Goal: Transaction & Acquisition: Purchase product/service

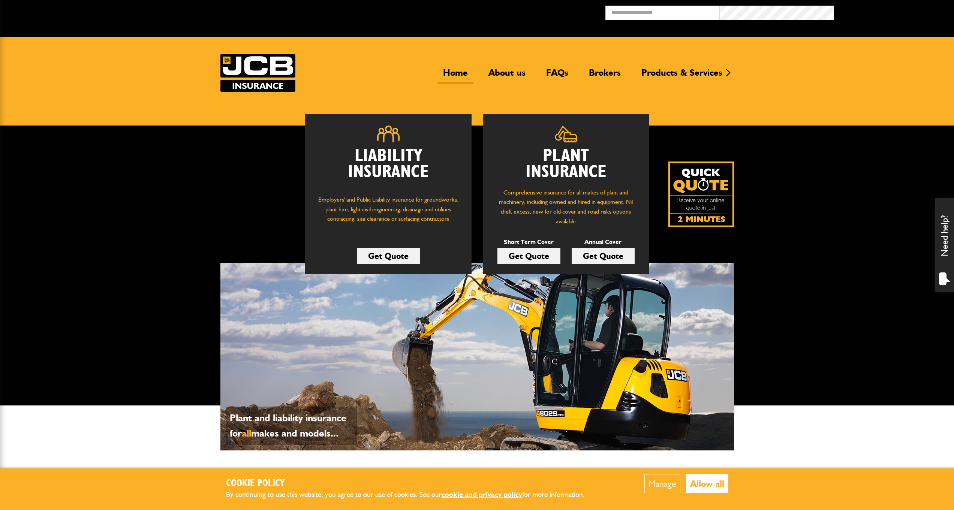
click at [592, 257] on link "Get Quote" at bounding box center [603, 256] width 63 height 16
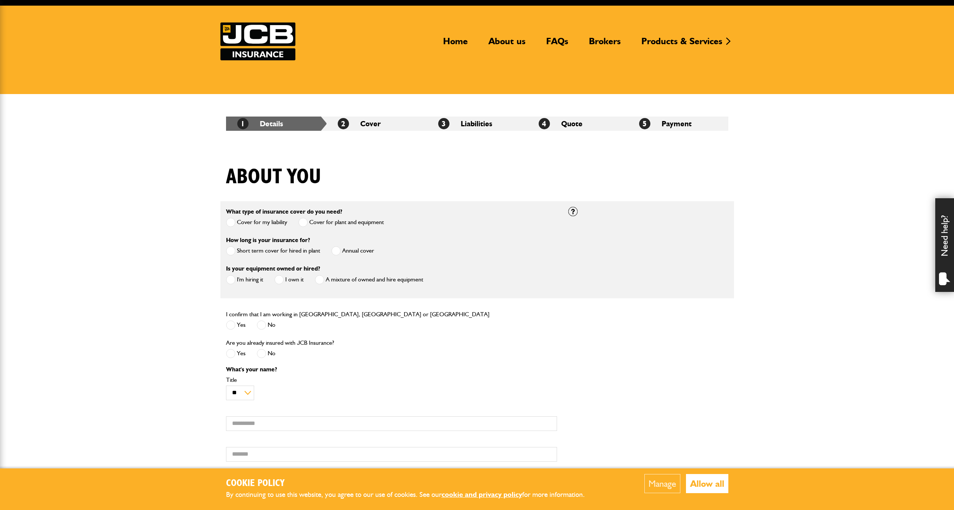
scroll to position [60, 0]
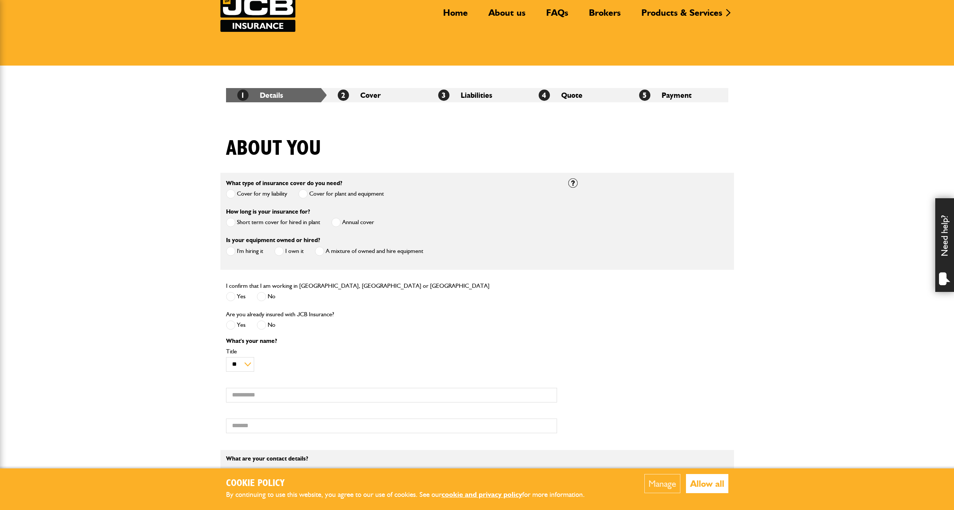
click at [337, 223] on span at bounding box center [335, 222] width 9 height 9
click at [227, 250] on span at bounding box center [230, 251] width 9 height 9
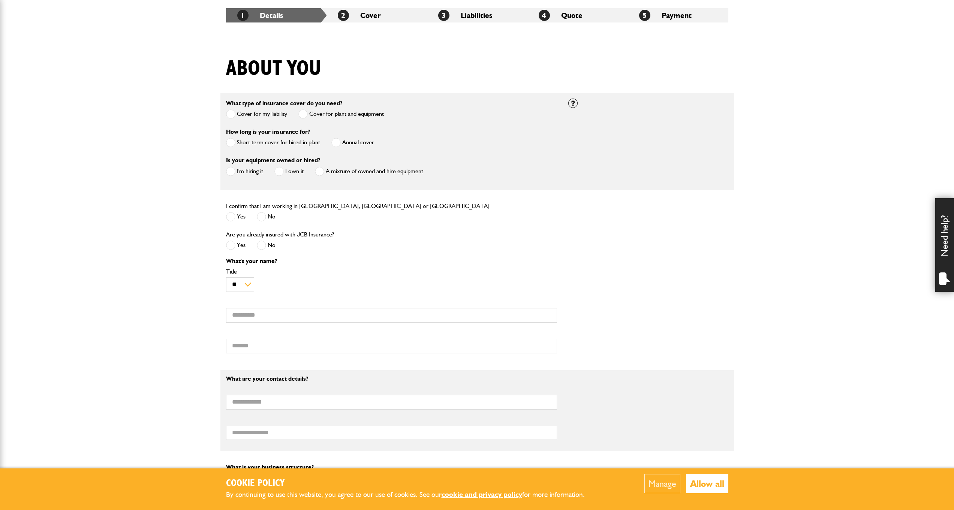
scroll to position [145, 0]
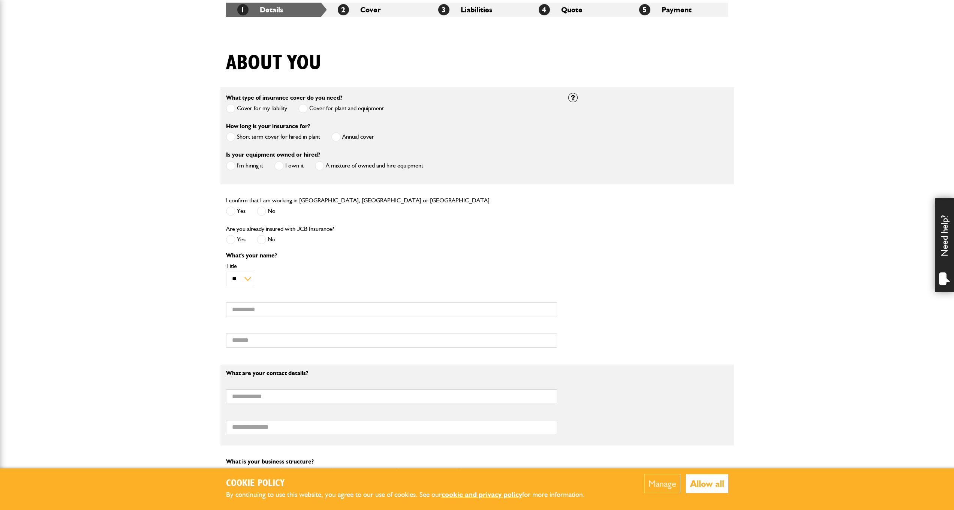
click at [231, 210] on span at bounding box center [230, 210] width 9 height 9
click at [265, 242] on span at bounding box center [261, 239] width 9 height 9
click at [272, 314] on input "First name" at bounding box center [391, 309] width 331 height 15
type input "******"
type input "*****"
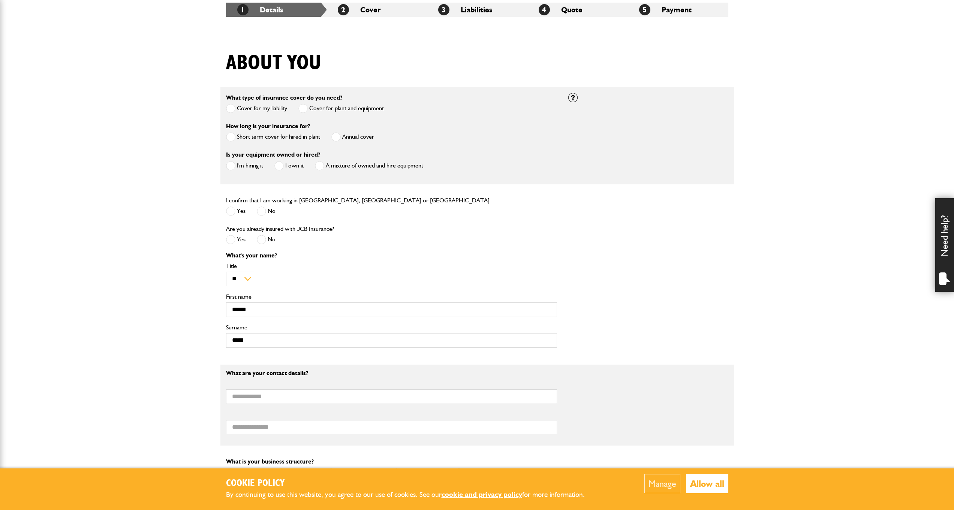
type input "**********"
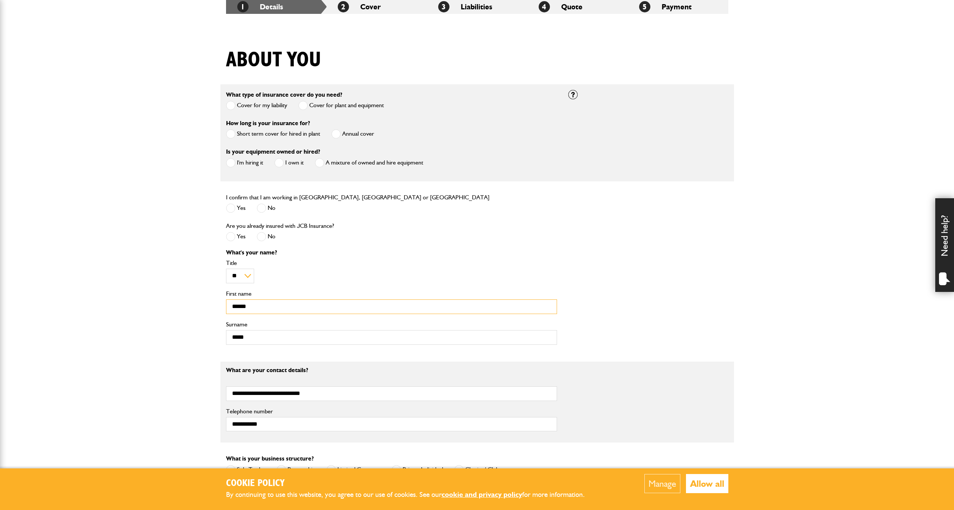
scroll to position [295, 0]
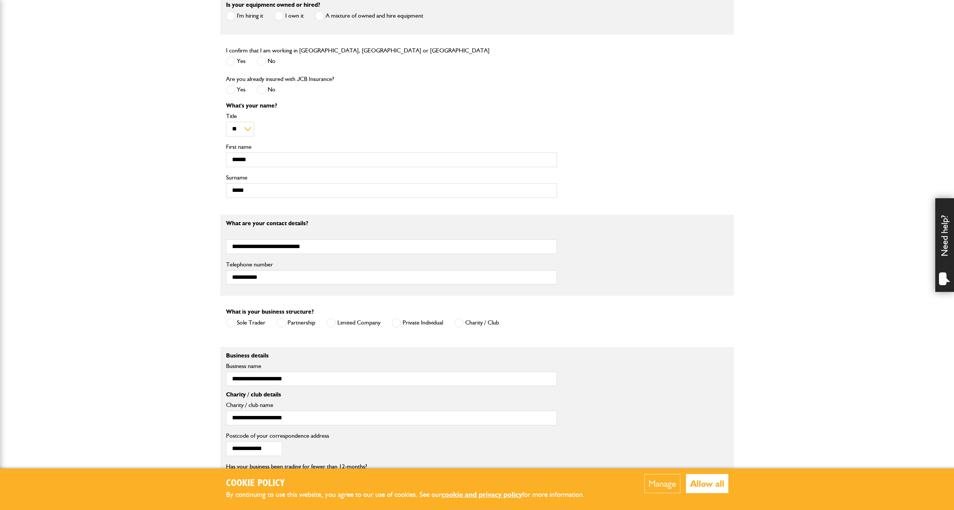
click at [328, 325] on span at bounding box center [330, 322] width 9 height 9
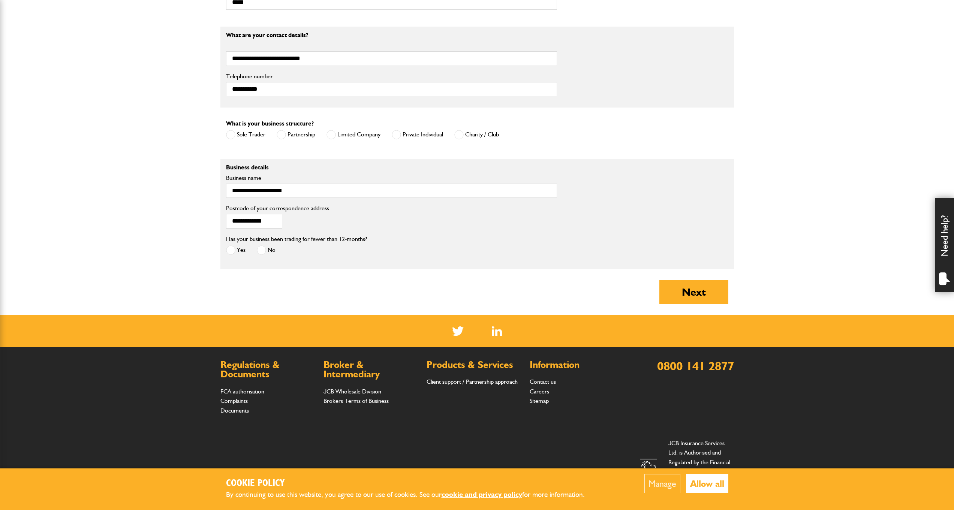
scroll to position [486, 0]
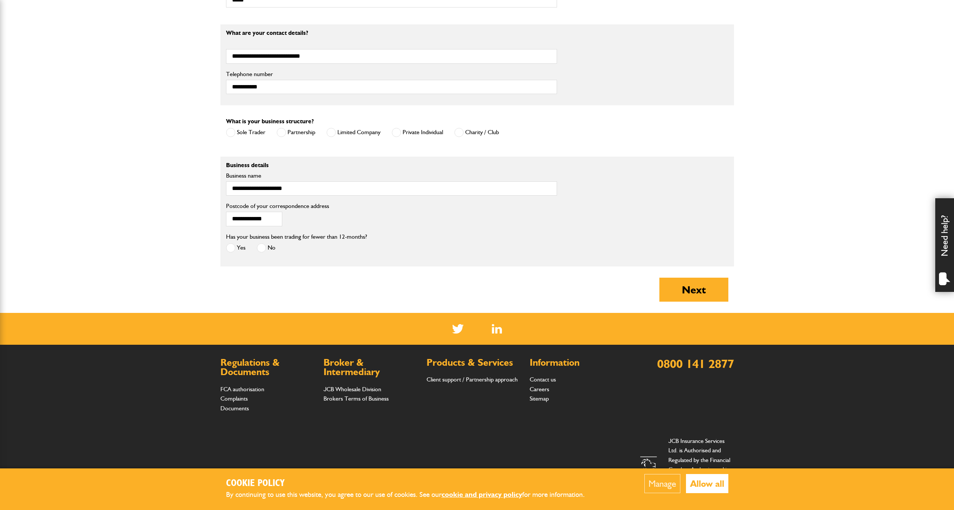
click at [262, 251] on span at bounding box center [261, 247] width 9 height 9
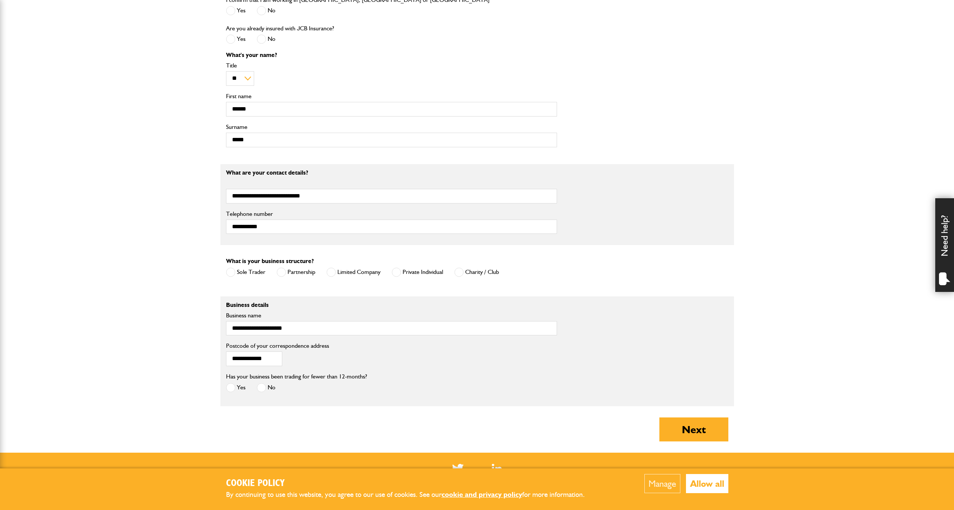
scroll to position [478, 0]
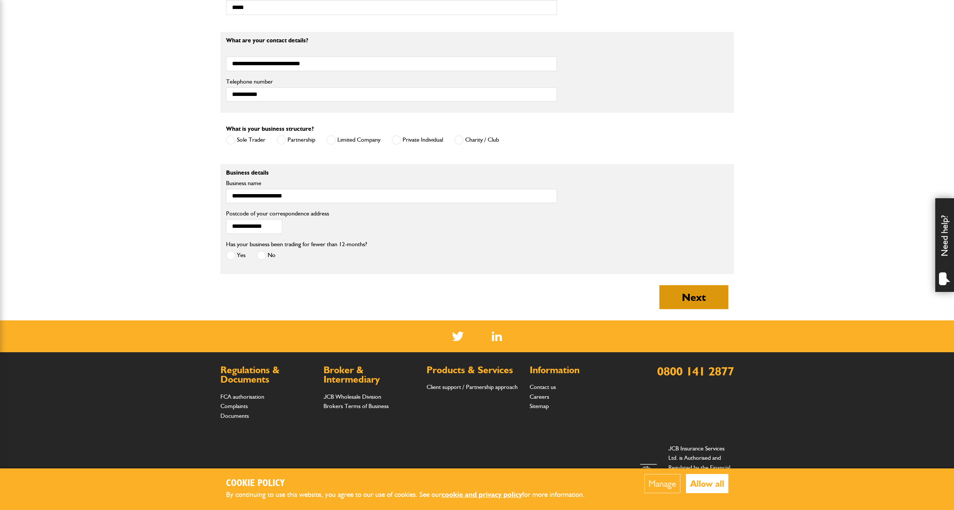
click at [697, 297] on button "Next" at bounding box center [693, 297] width 69 height 24
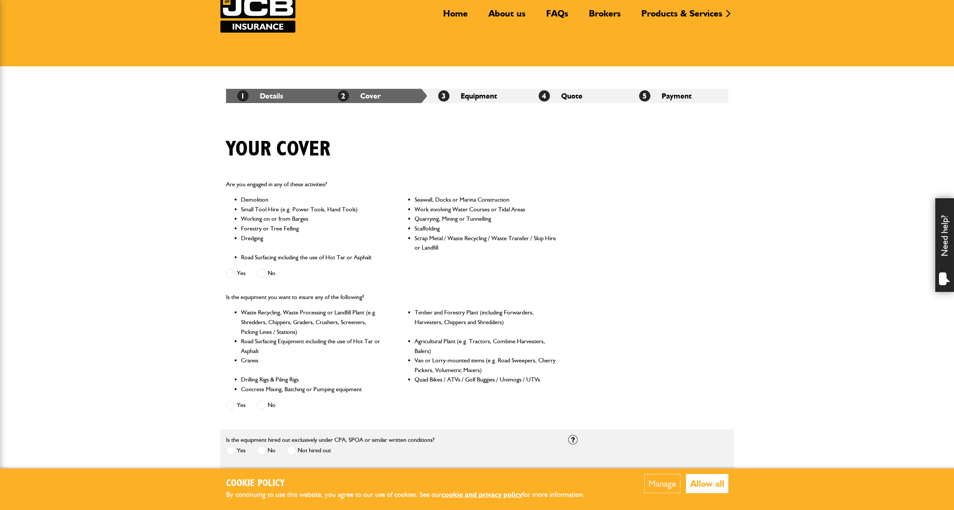
scroll to position [61, 0]
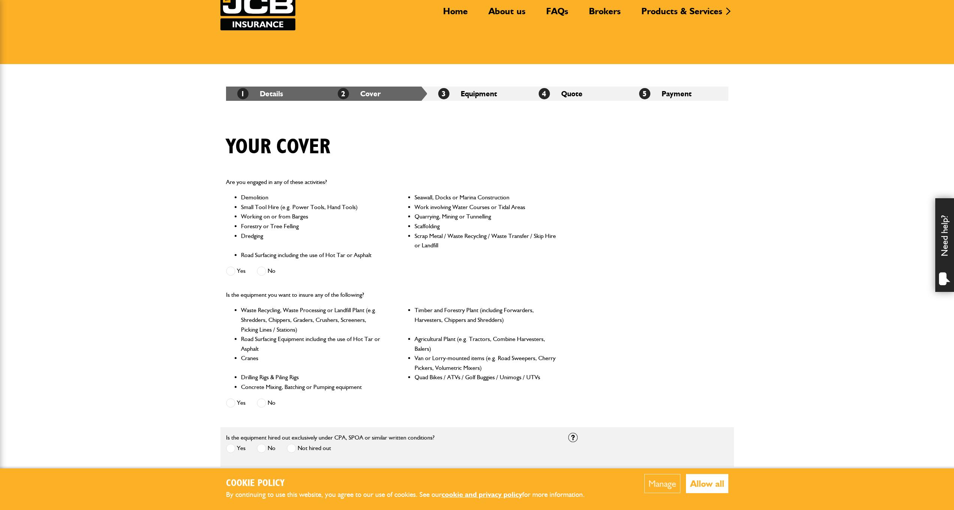
click at [260, 272] on span at bounding box center [261, 270] width 9 height 9
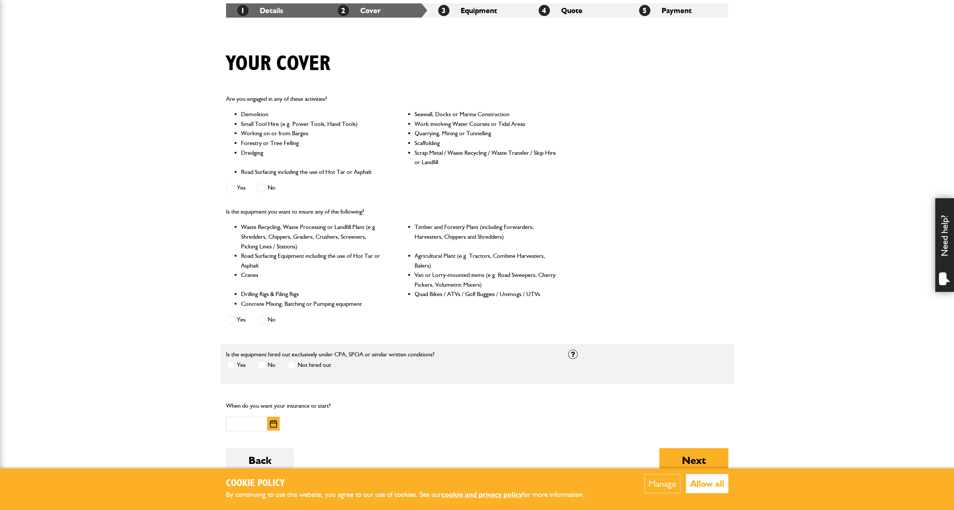
scroll to position [150, 0]
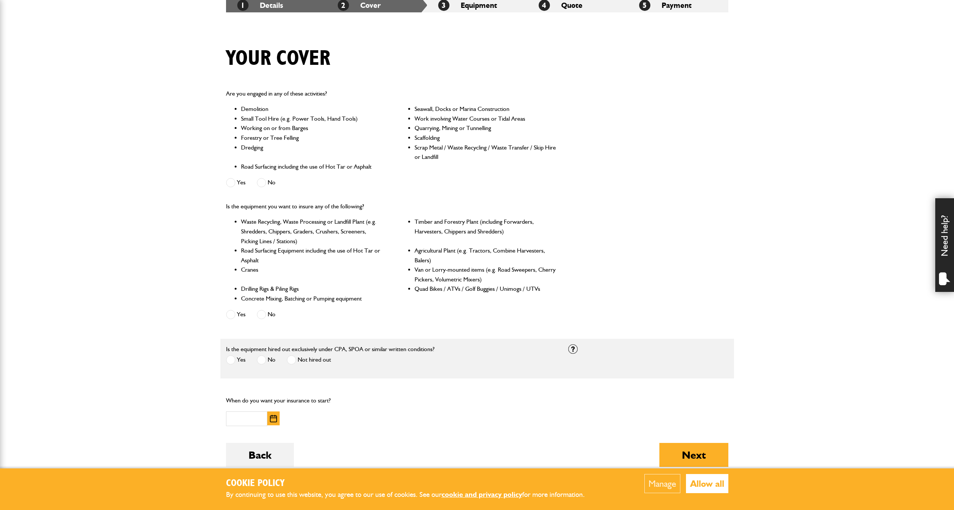
click at [259, 314] on span at bounding box center [261, 314] width 9 height 9
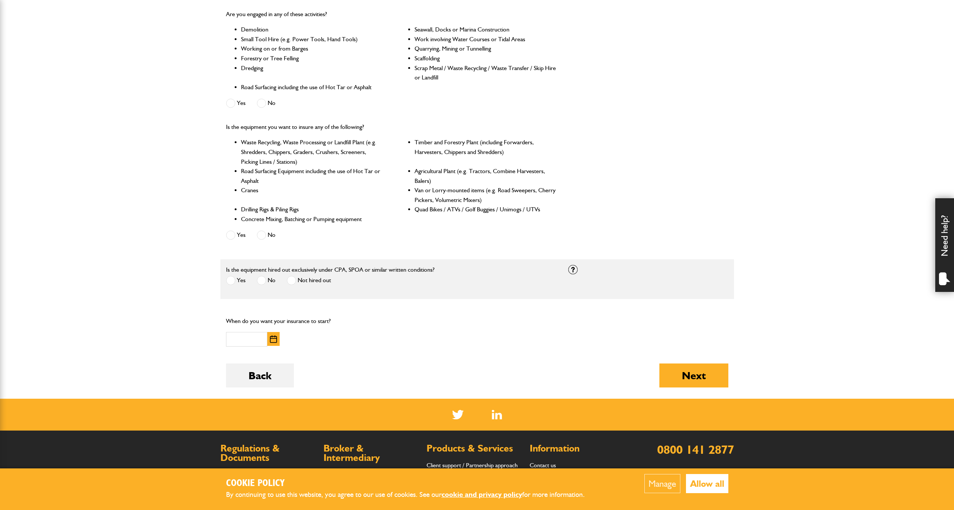
scroll to position [274, 0]
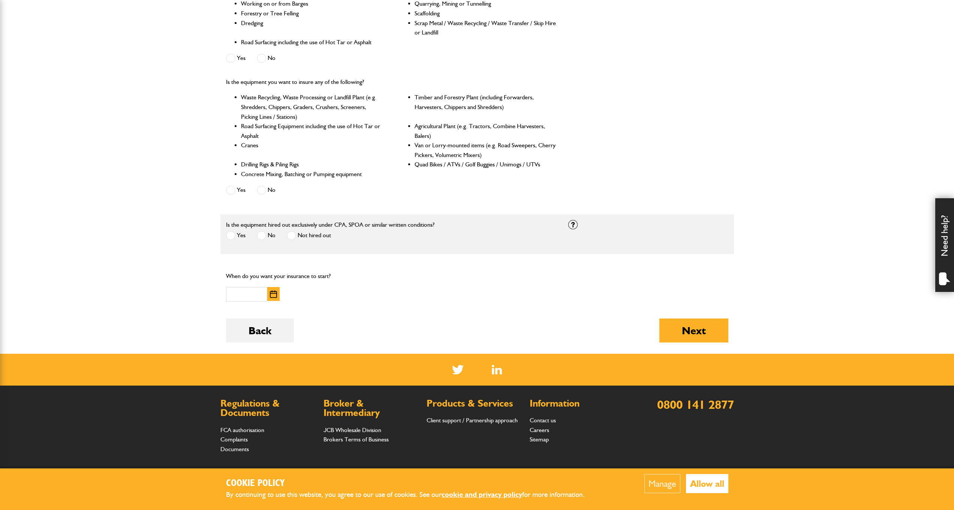
click at [262, 235] on span at bounding box center [261, 235] width 9 height 9
click at [247, 294] on input "text" at bounding box center [246, 294] width 41 height 15
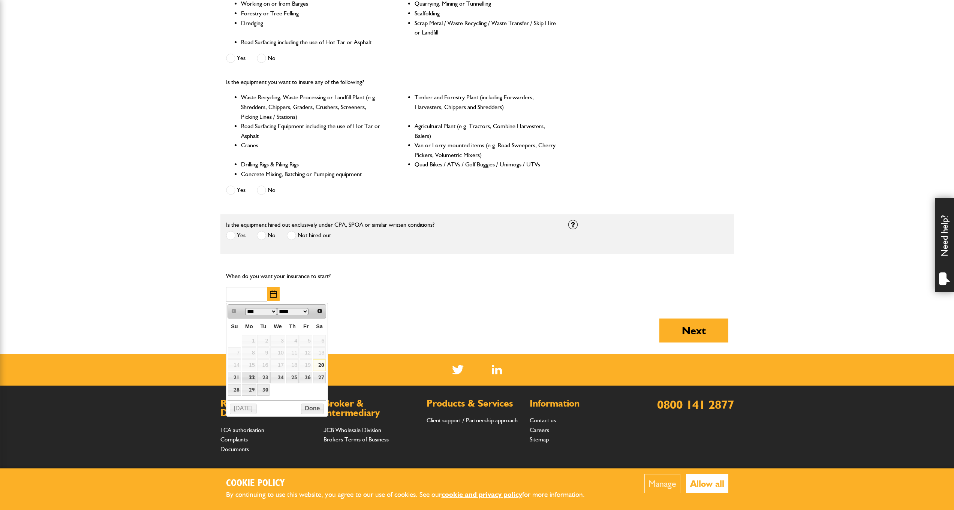
click at [251, 377] on link "22" at bounding box center [249, 378] width 15 height 12
type input "**********"
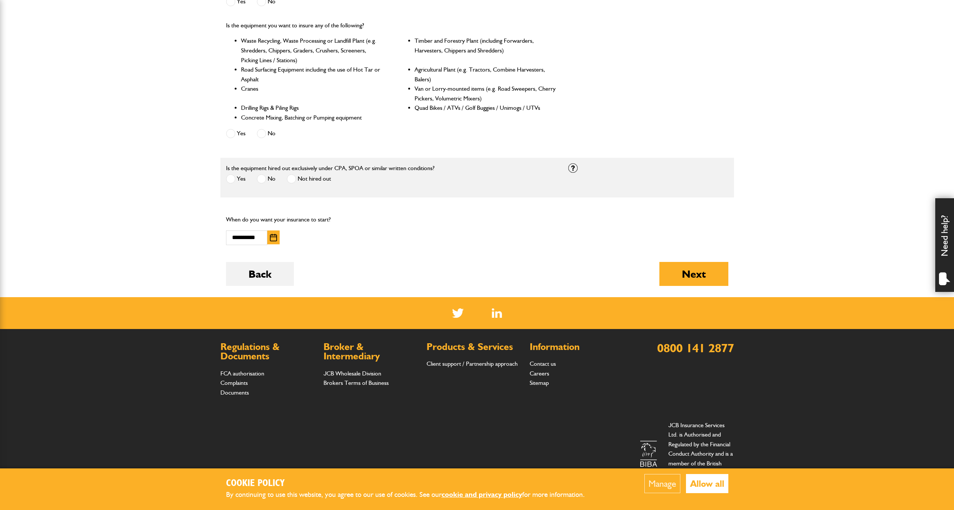
scroll to position [103, 0]
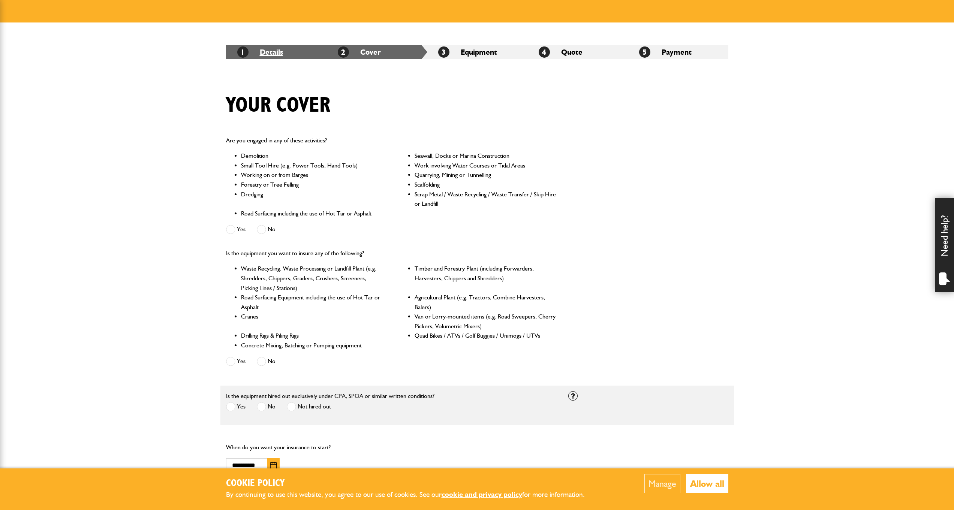
click at [271, 53] on link "1 Details" at bounding box center [260, 52] width 46 height 9
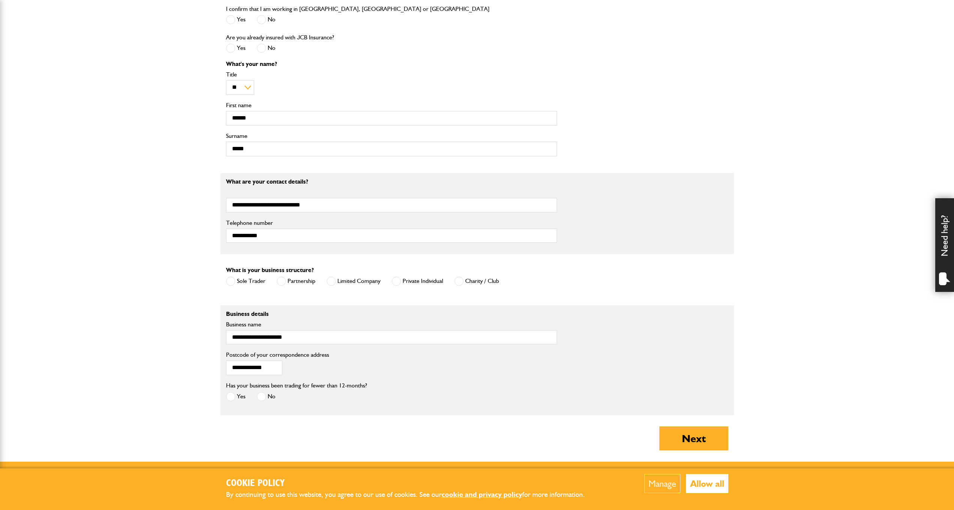
scroll to position [504, 0]
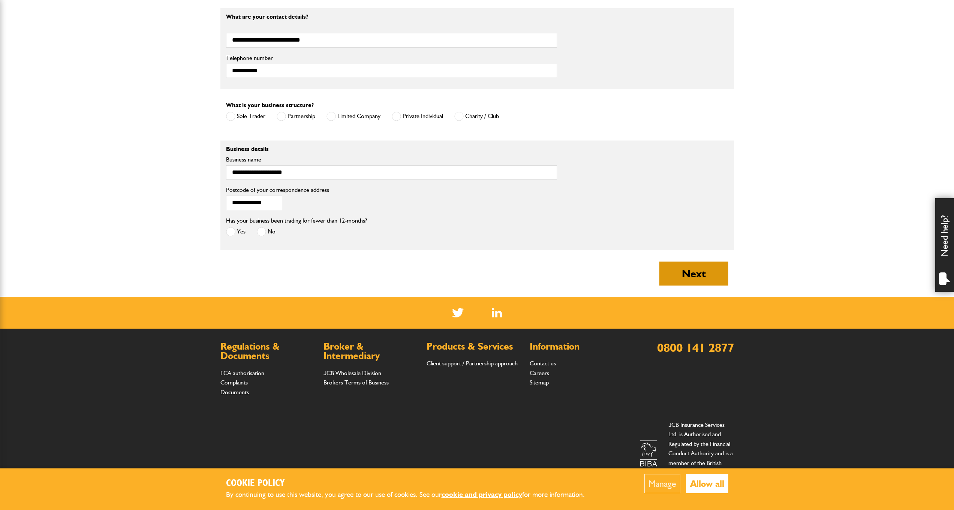
click at [690, 274] on button "Next" at bounding box center [693, 274] width 69 height 24
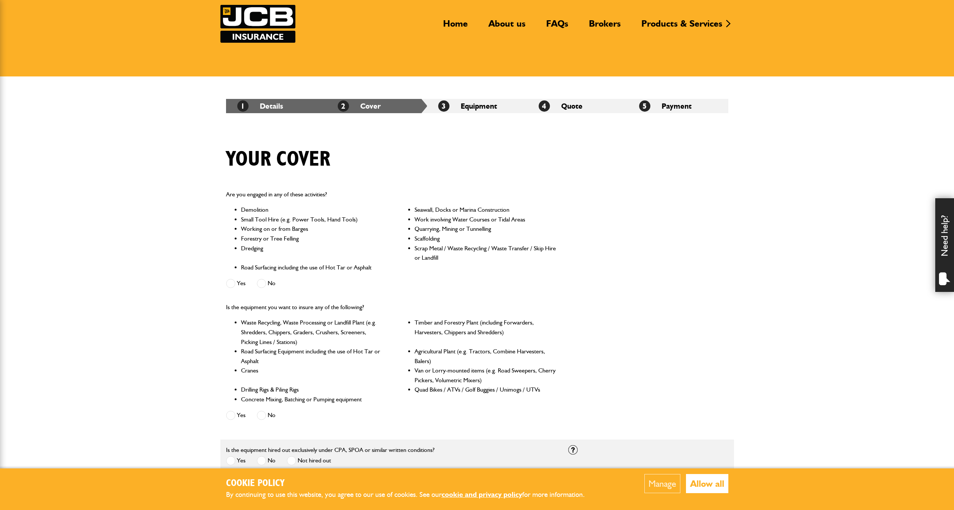
scroll to position [58, 0]
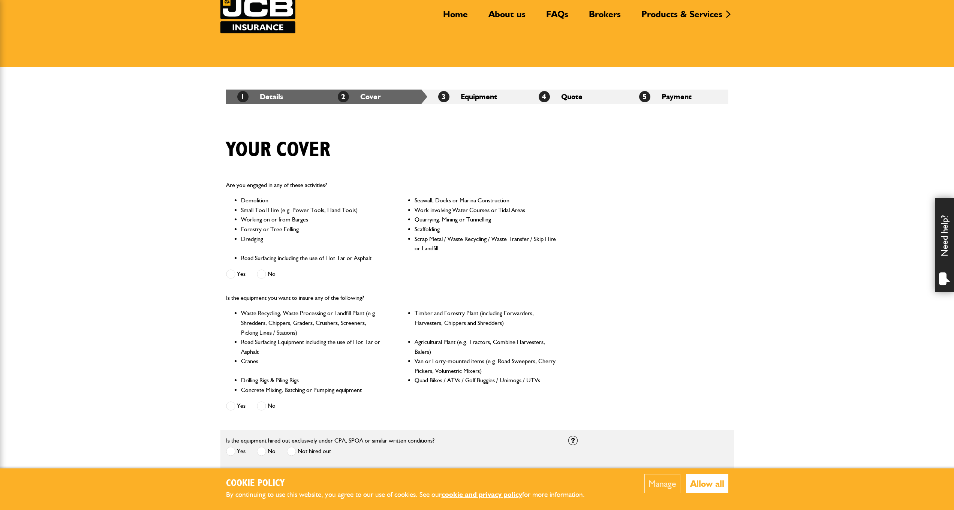
click at [260, 273] on span at bounding box center [261, 273] width 9 height 9
click at [262, 406] on span at bounding box center [261, 405] width 9 height 9
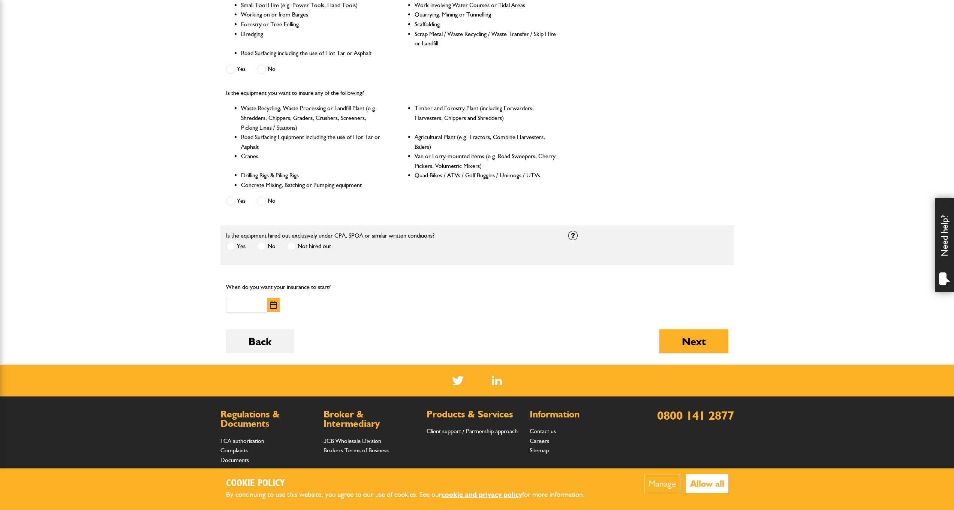
scroll to position [332, 0]
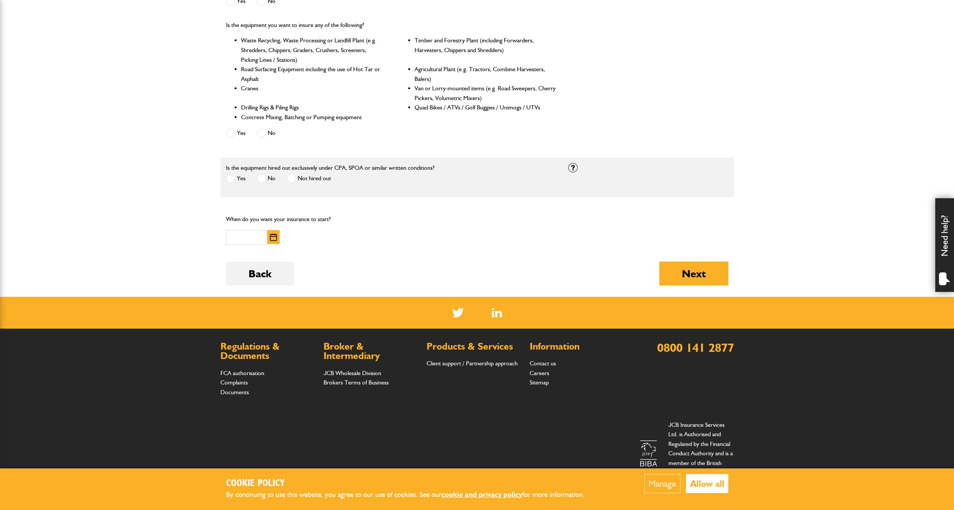
click at [262, 179] on span at bounding box center [261, 178] width 9 height 9
click at [273, 234] on img "button" at bounding box center [273, 236] width 7 height 7
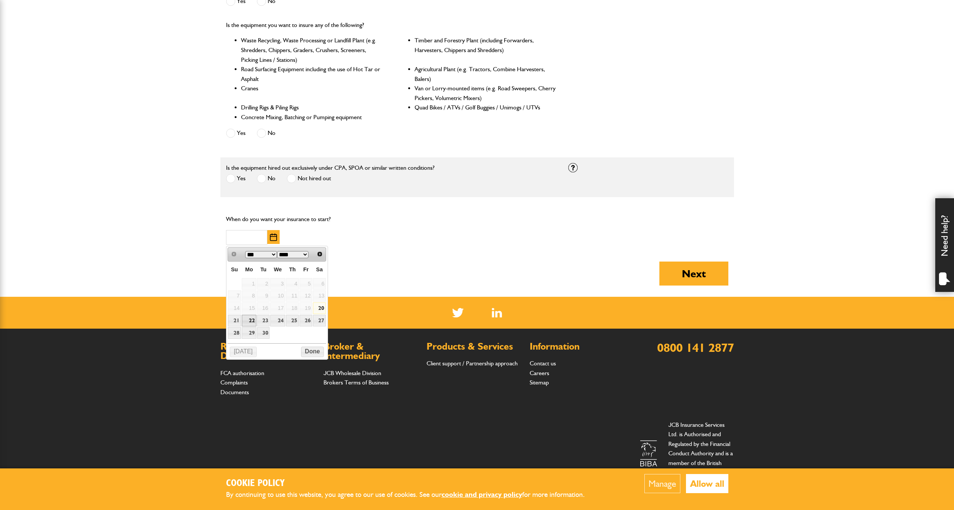
click at [251, 316] on link "22" at bounding box center [249, 321] width 15 height 12
type input "**********"
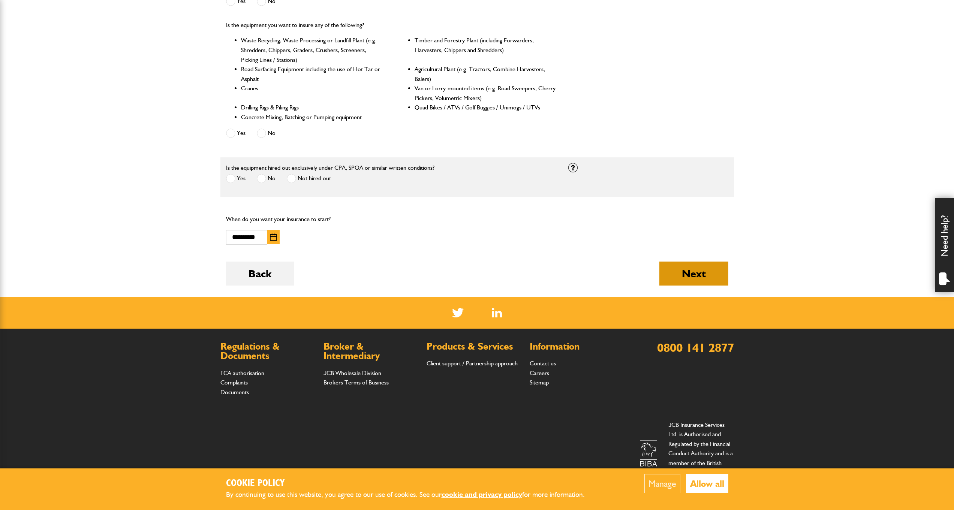
drag, startPoint x: 670, startPoint y: 272, endPoint x: 674, endPoint y: 273, distance: 4.6
click at [674, 273] on button "Next" at bounding box center [693, 274] width 69 height 24
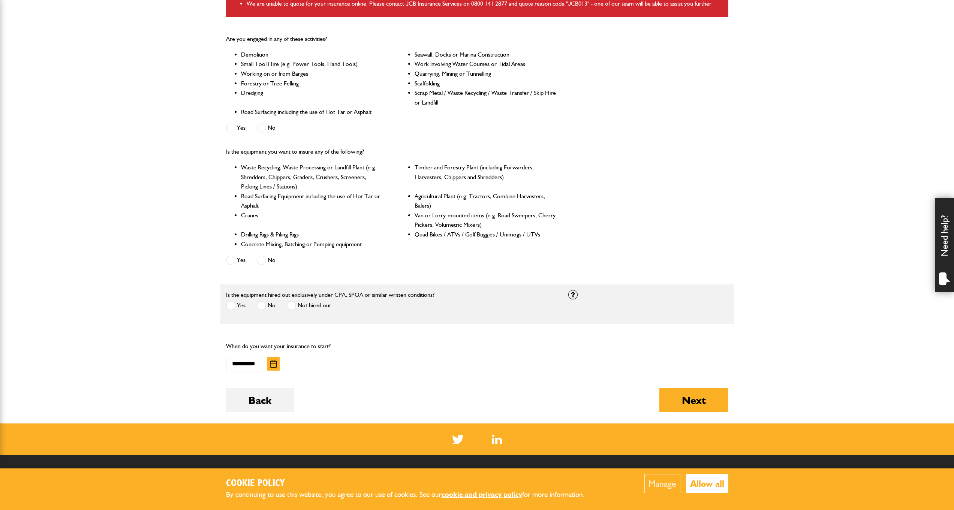
scroll to position [243, 0]
click at [231, 303] on span at bounding box center [230, 305] width 9 height 9
click at [715, 400] on button "Next" at bounding box center [693, 400] width 69 height 24
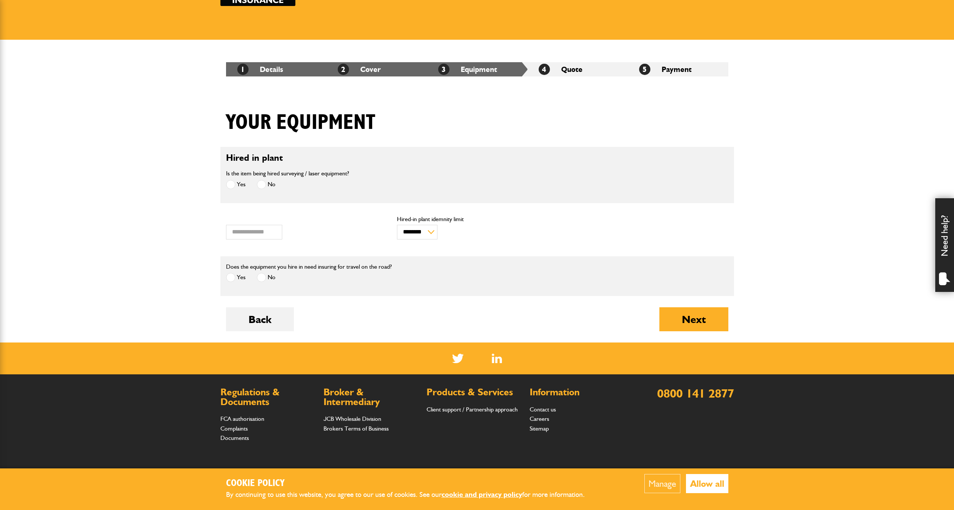
scroll to position [103, 0]
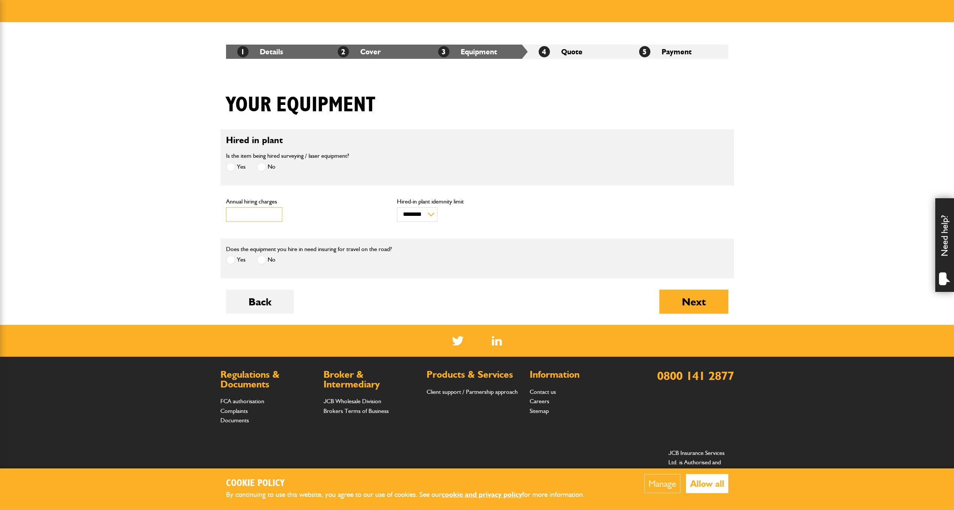
click at [272, 213] on input "***" at bounding box center [254, 214] width 56 height 15
click at [250, 217] on input "***" at bounding box center [254, 214] width 56 height 15
type input "*"
type input "*****"
click at [703, 308] on button "Next" at bounding box center [693, 302] width 69 height 24
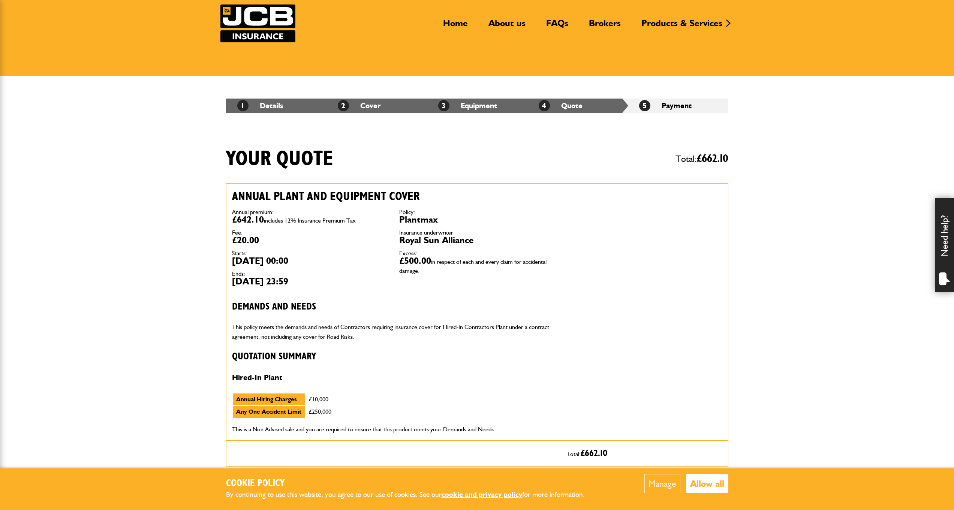
scroll to position [48, 0]
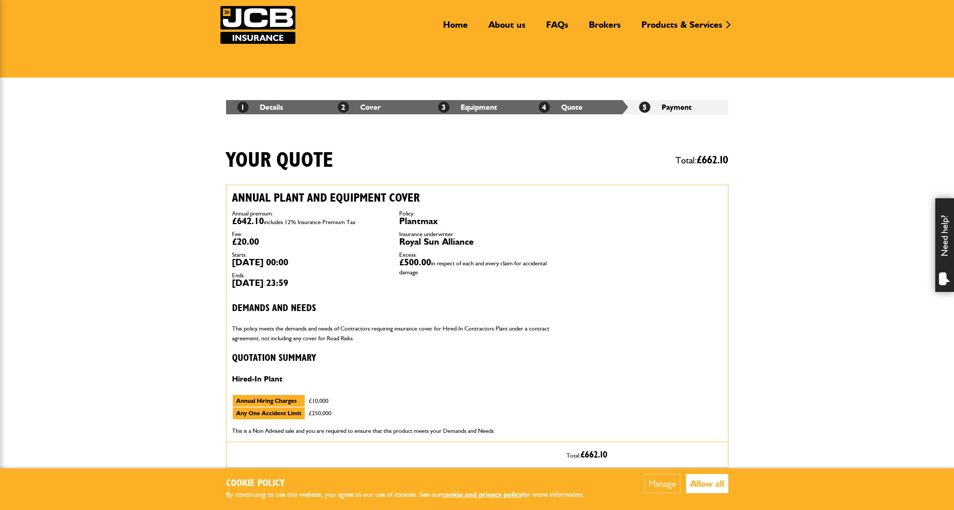
click at [669, 108] on li "5 Payment" at bounding box center [678, 107] width 100 height 14
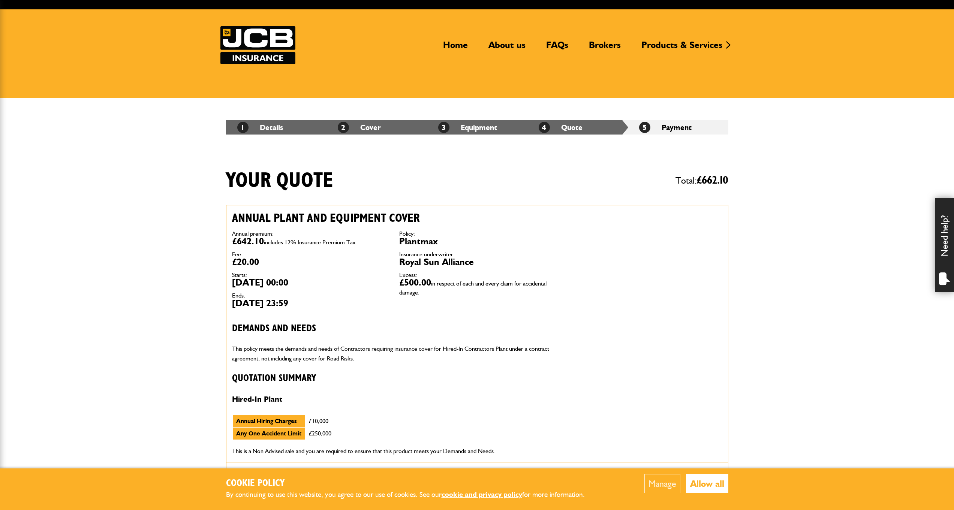
scroll to position [0, 0]
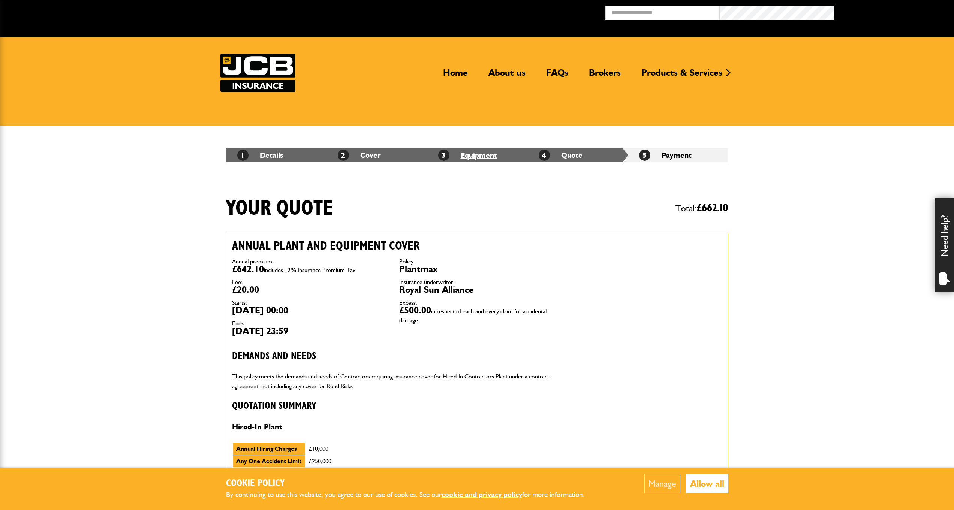
click at [478, 156] on link "3 Equipment" at bounding box center [467, 155] width 59 height 9
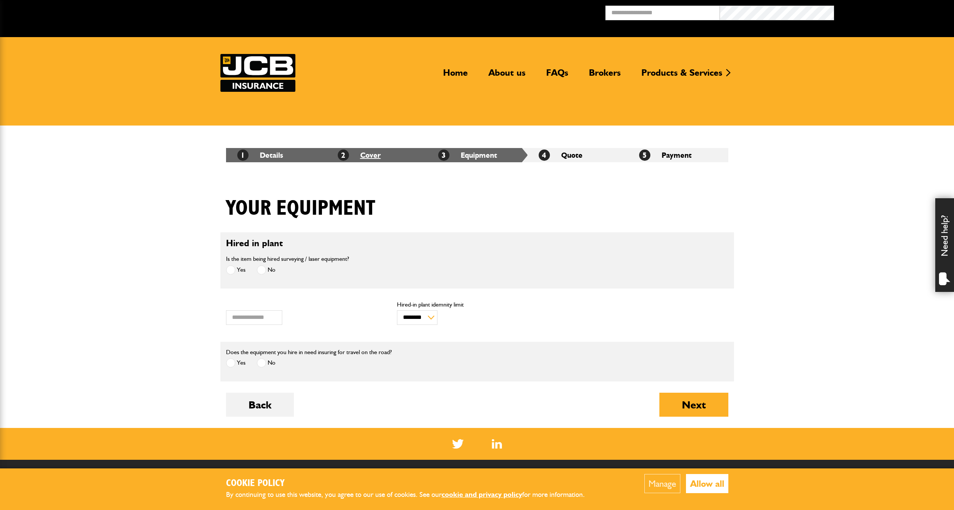
click at [376, 157] on link "2 Cover" at bounding box center [359, 155] width 43 height 9
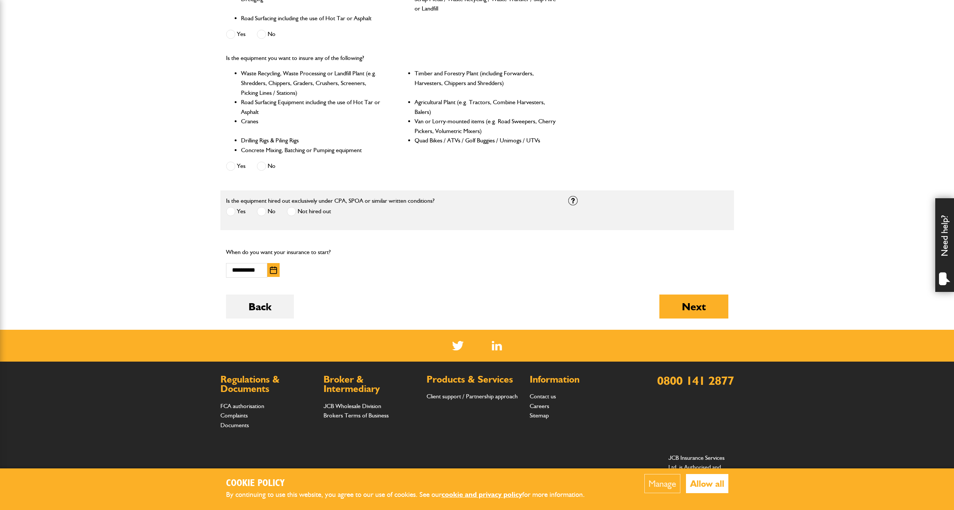
scroll to position [298, 0]
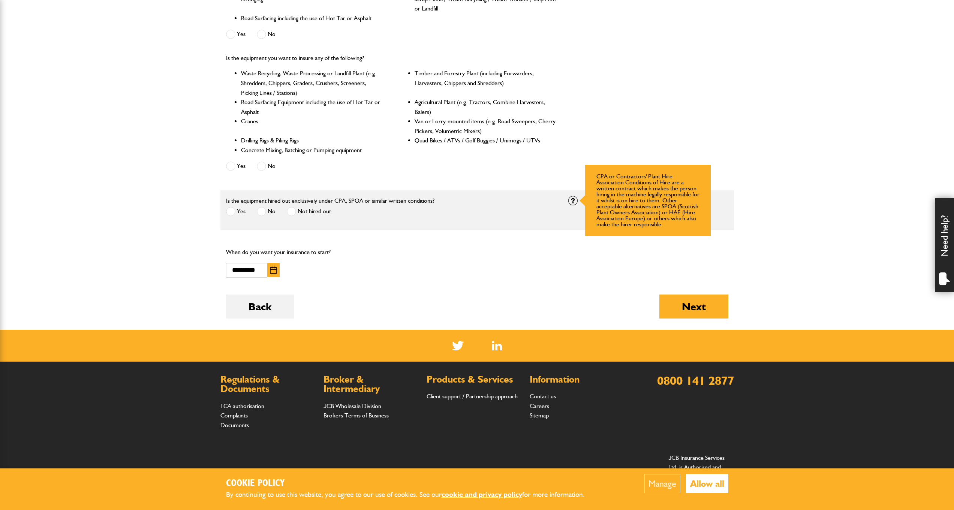
click at [573, 203] on div at bounding box center [572, 200] width 9 height 9
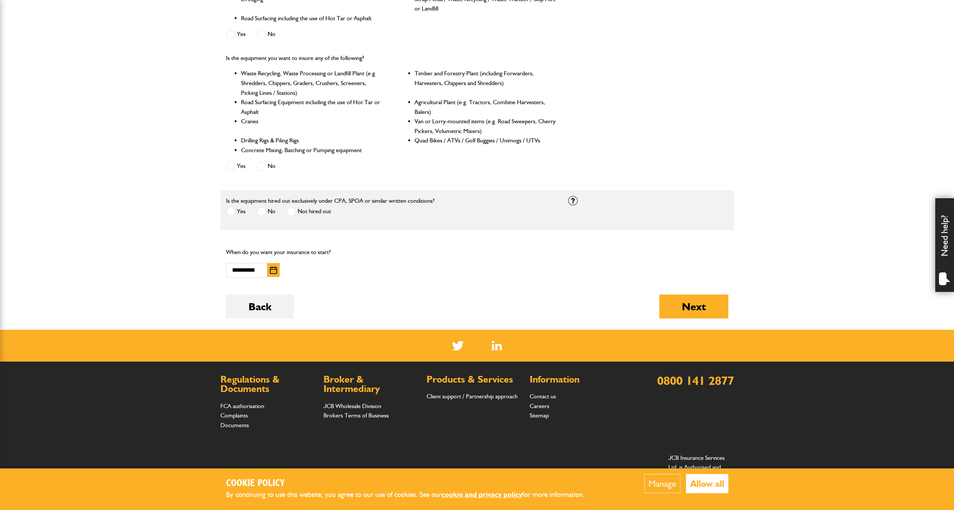
click at [292, 211] on span at bounding box center [291, 211] width 9 height 9
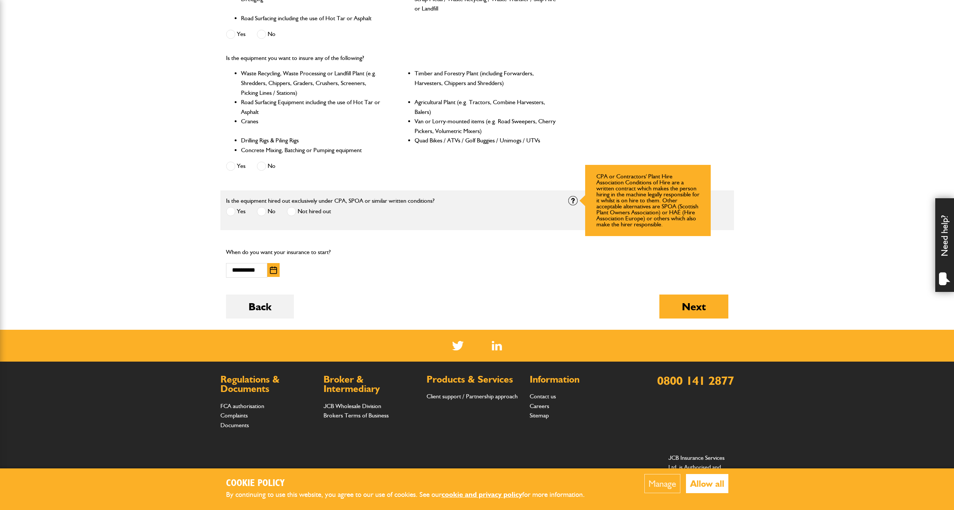
click at [576, 200] on div at bounding box center [572, 200] width 9 height 9
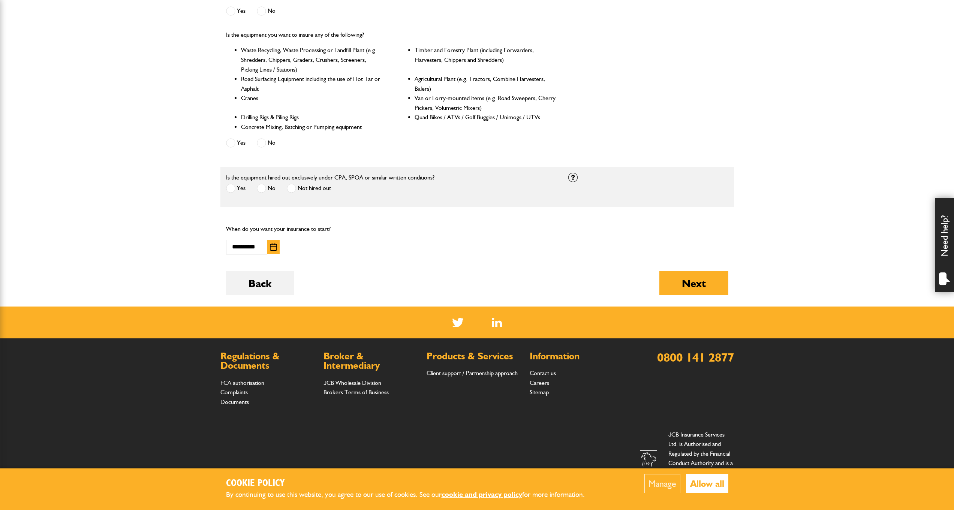
scroll to position [332, 0]
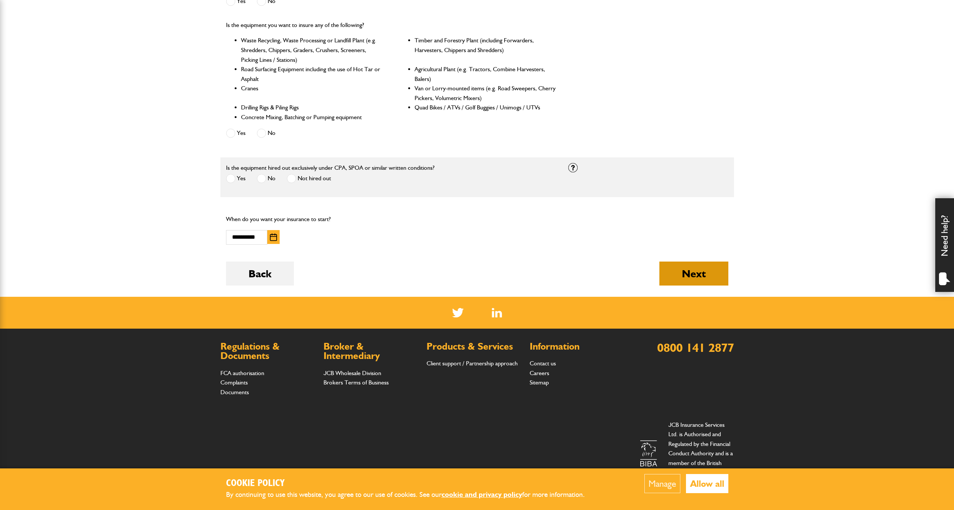
click at [693, 279] on button "Next" at bounding box center [693, 274] width 69 height 24
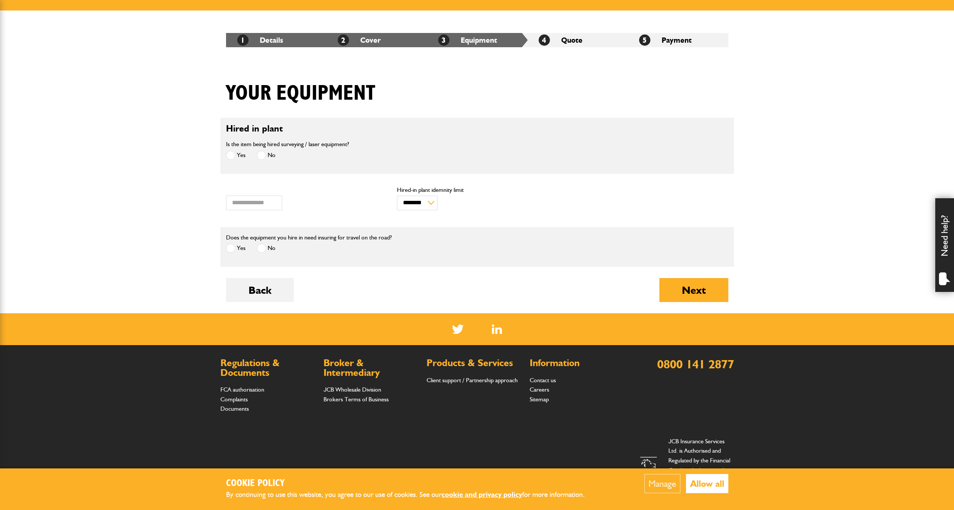
scroll to position [132, 0]
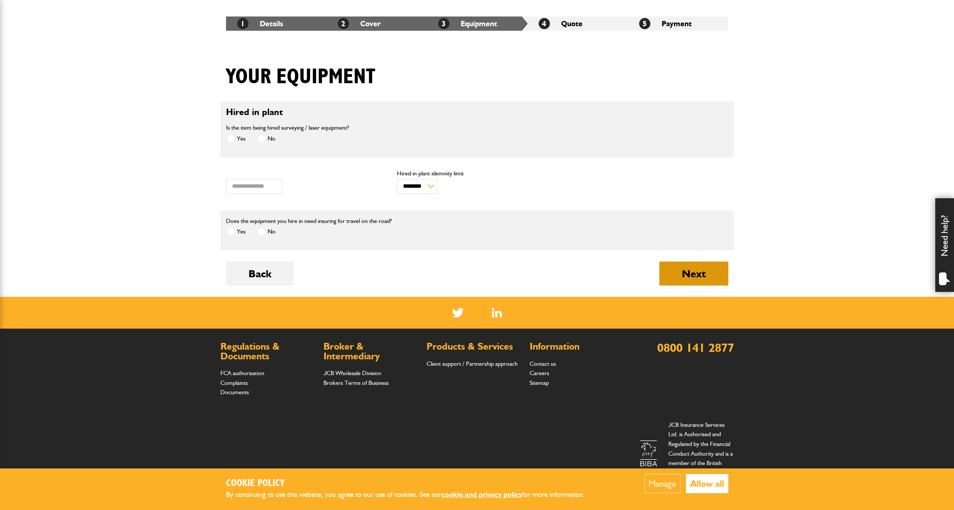
click at [699, 268] on button "Next" at bounding box center [693, 274] width 69 height 24
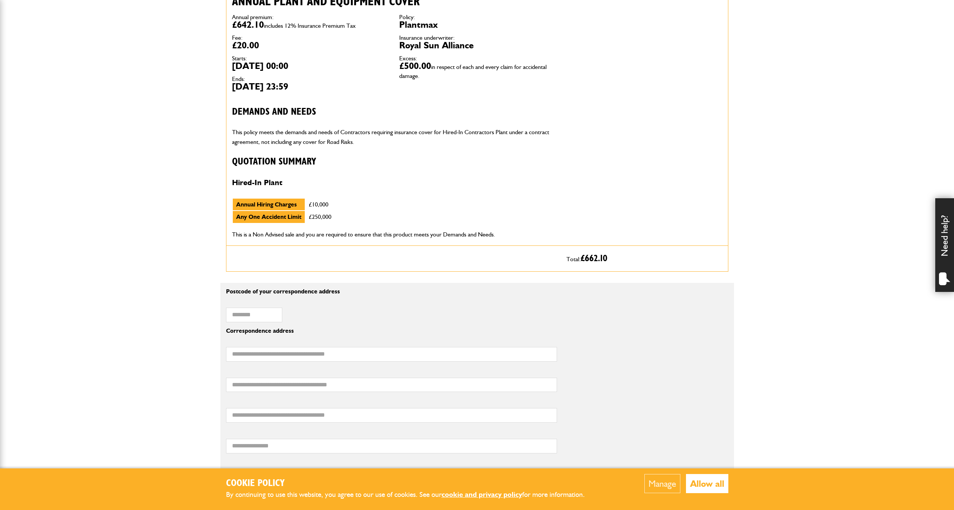
scroll to position [256, 0]
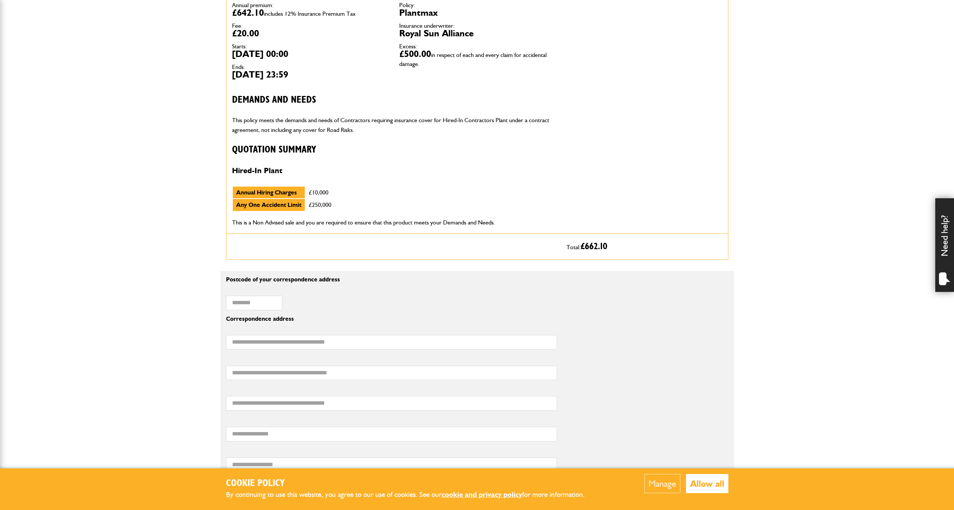
click at [716, 482] on button "Allow all" at bounding box center [707, 483] width 42 height 19
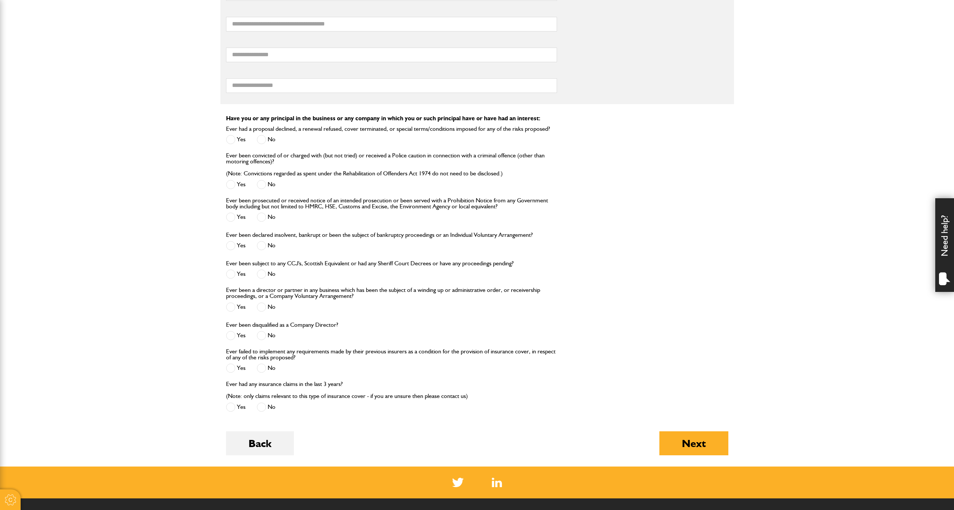
scroll to position [286, 0]
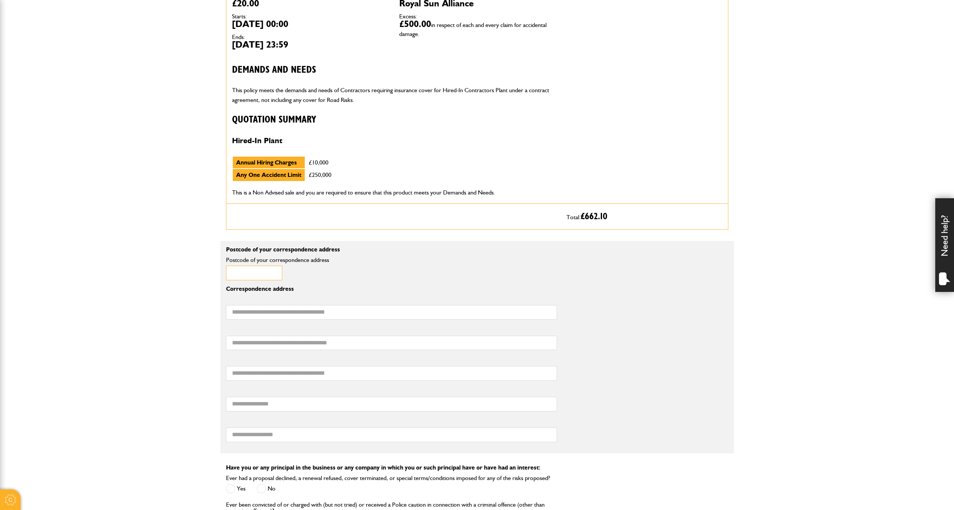
click at [256, 272] on input "Postcode of your correspondence address" at bounding box center [254, 273] width 56 height 15
type input "********"
type input "**********"
type input "********"
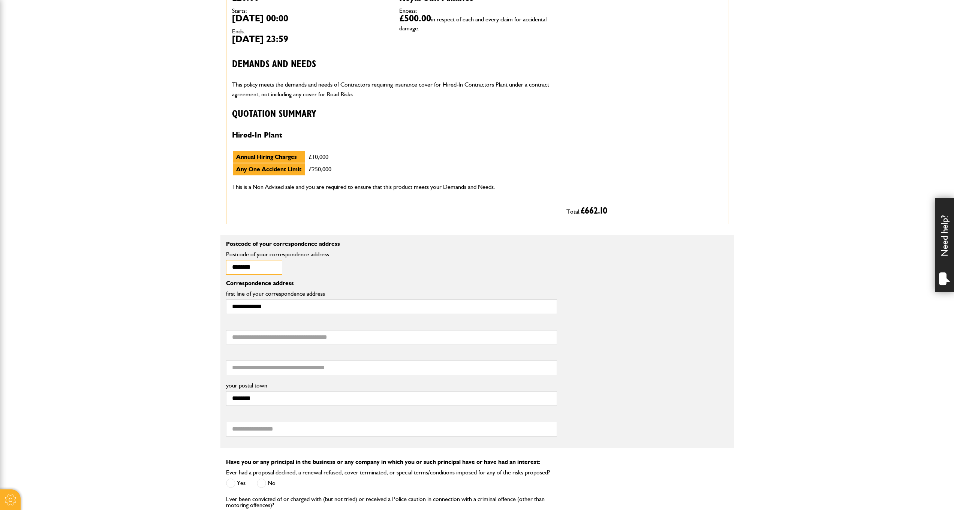
scroll to position [307, 0]
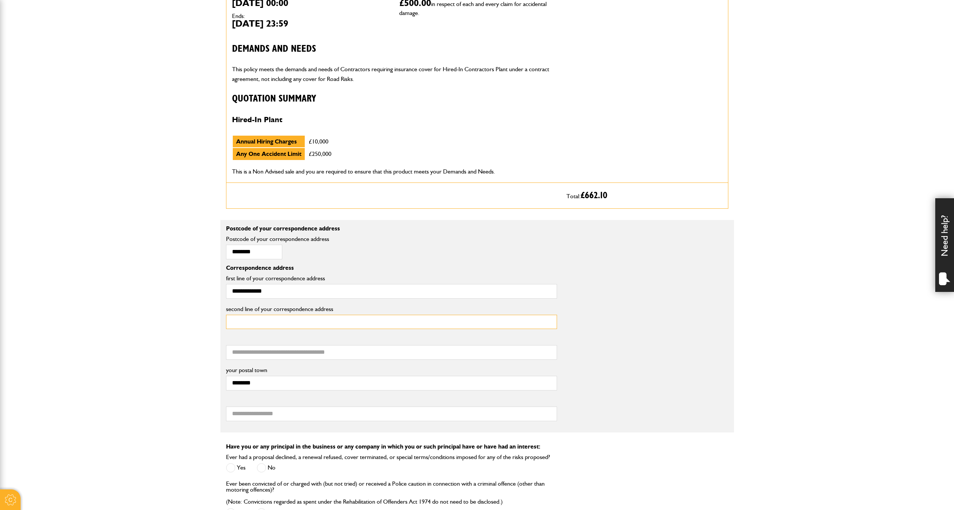
click at [343, 322] on input "second line of your correspondence address" at bounding box center [391, 322] width 331 height 15
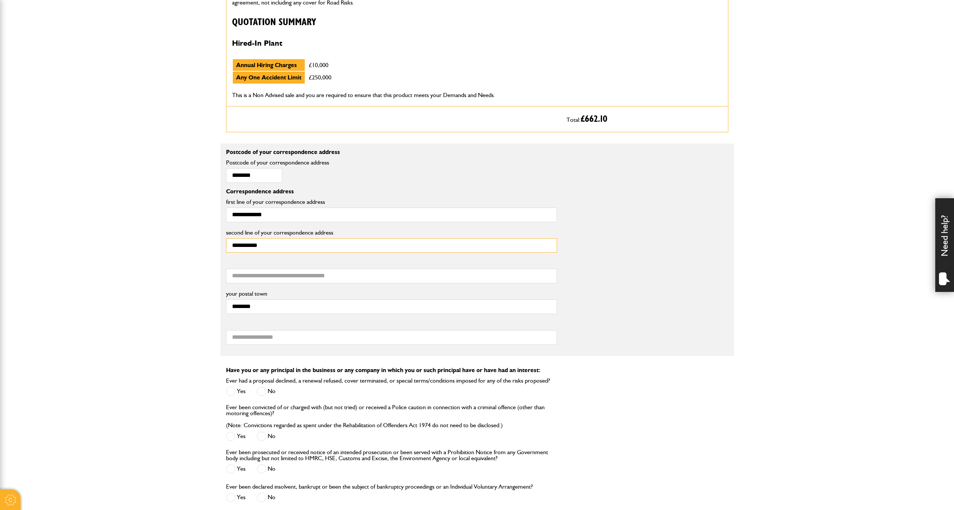
scroll to position [457, 0]
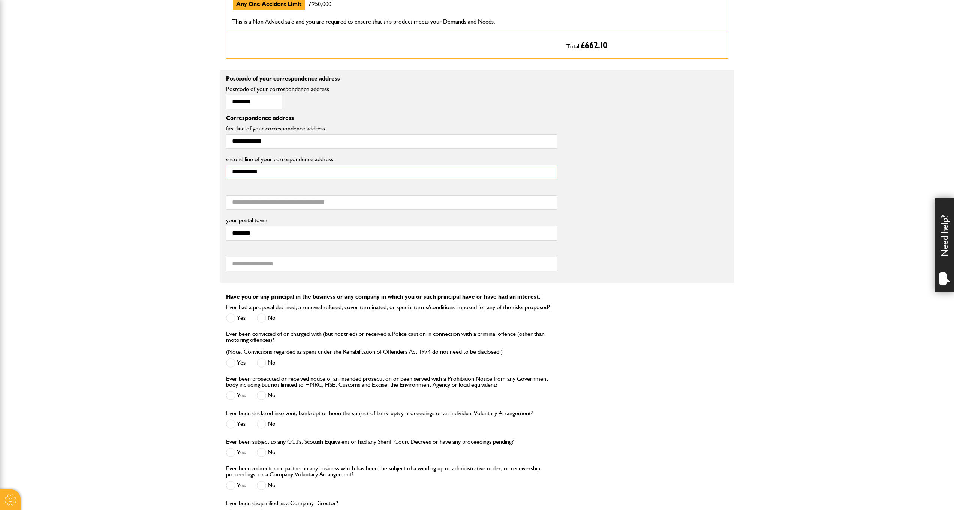
type input "**********"
click at [262, 317] on span at bounding box center [261, 317] width 9 height 9
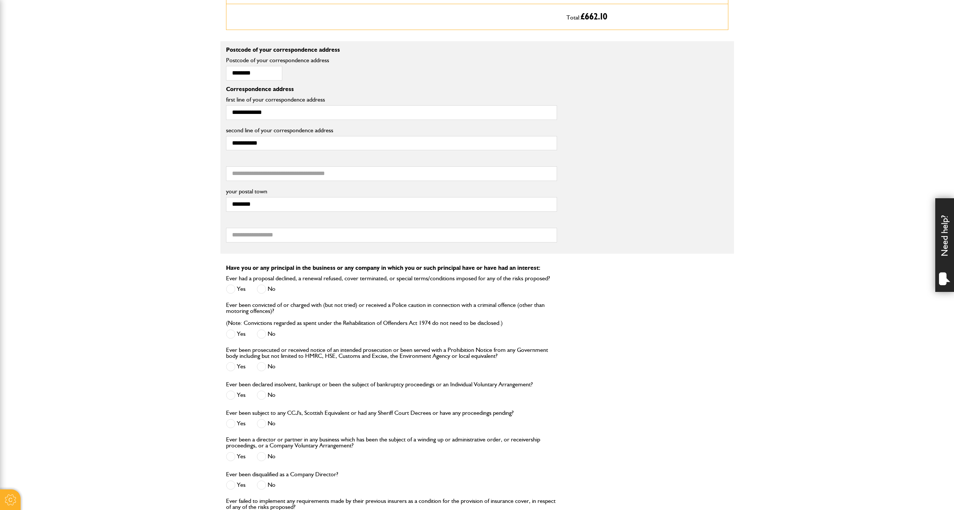
scroll to position [487, 0]
click at [261, 334] on span at bounding box center [261, 332] width 9 height 9
click at [263, 366] on span at bounding box center [261, 365] width 9 height 9
click at [260, 394] on span at bounding box center [261, 393] width 9 height 9
click at [259, 424] on span at bounding box center [261, 422] width 9 height 9
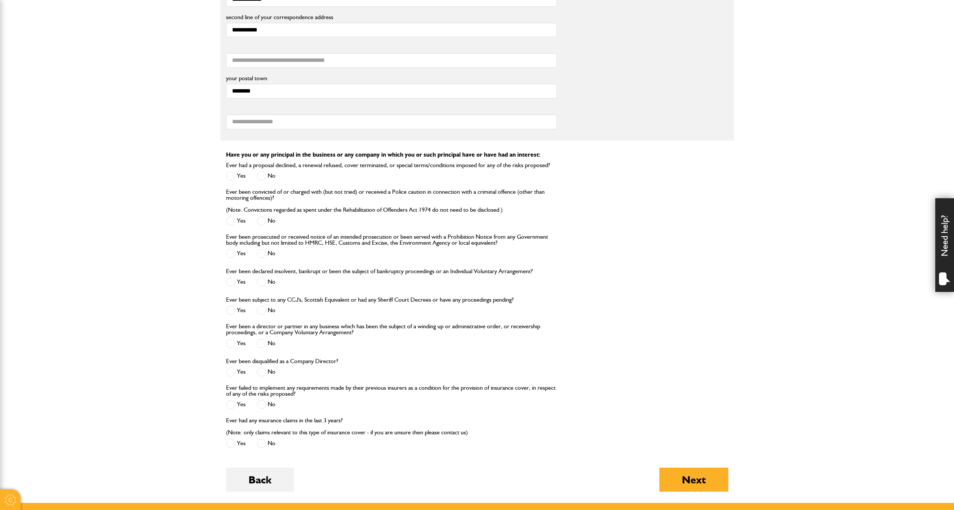
scroll to position [600, 0]
click at [261, 344] on span at bounding box center [261, 342] width 9 height 9
click at [261, 373] on span at bounding box center [261, 371] width 9 height 9
click at [263, 407] on span at bounding box center [261, 403] width 9 height 9
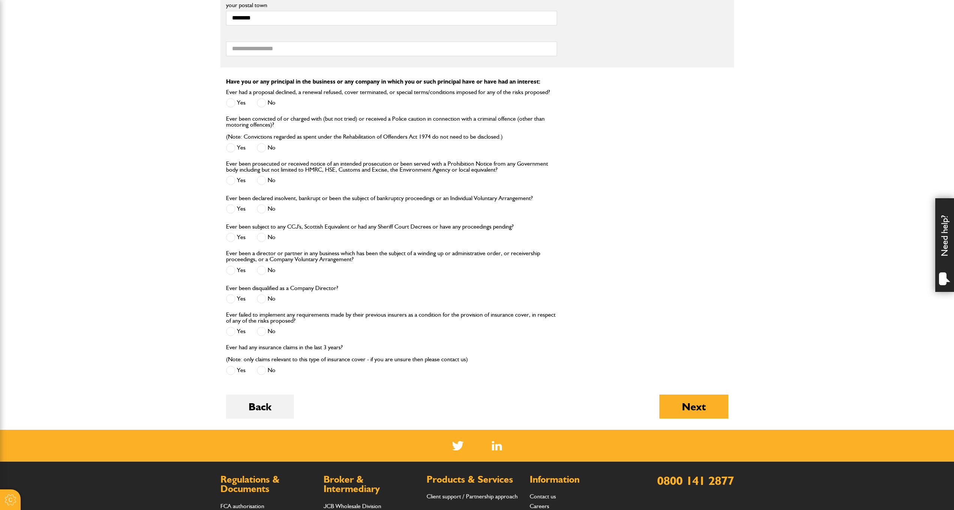
scroll to position [673, 0]
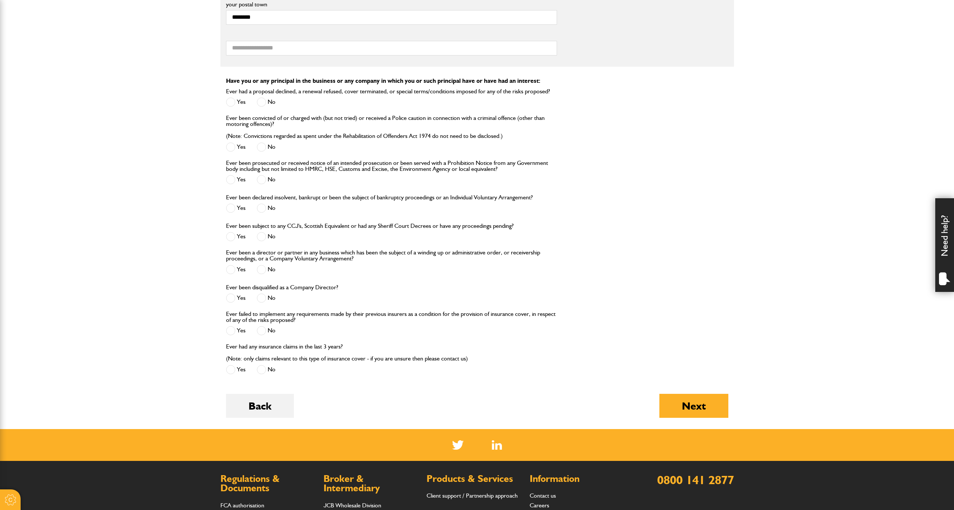
click at [260, 371] on span at bounding box center [261, 369] width 9 height 9
click at [690, 409] on button "Next" at bounding box center [693, 406] width 69 height 24
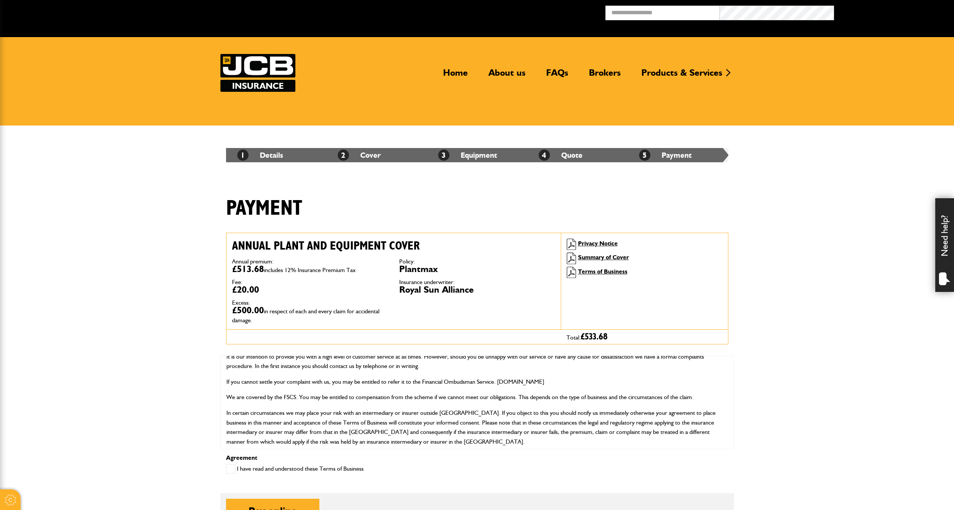
scroll to position [192, 0]
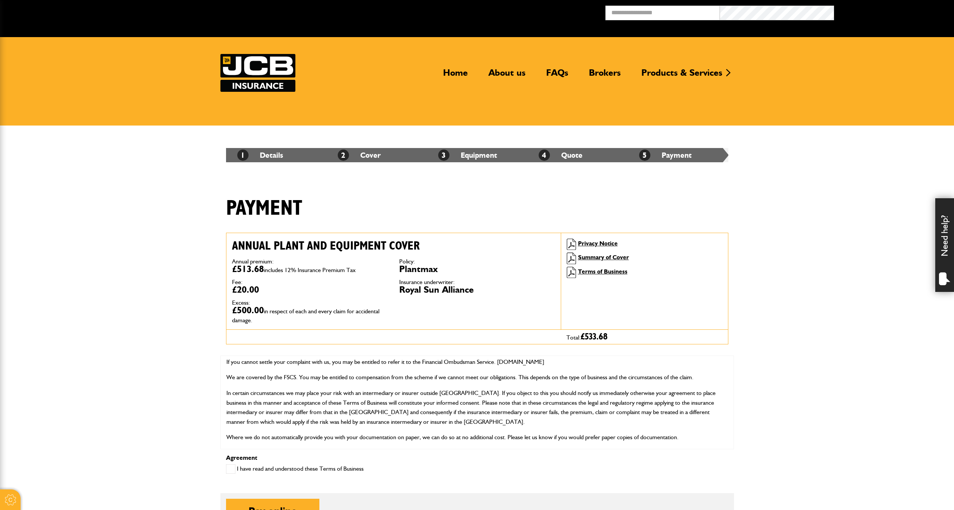
click at [231, 468] on span at bounding box center [230, 468] width 9 height 9
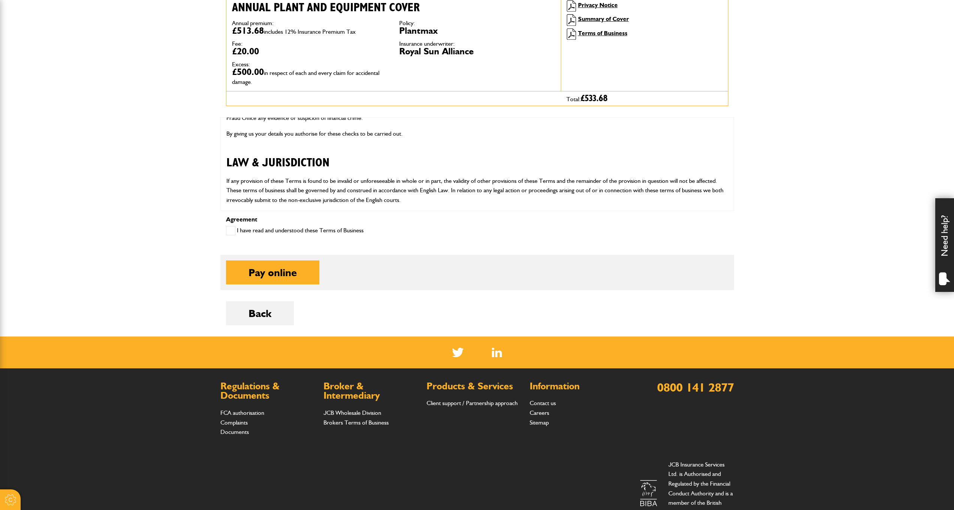
scroll to position [213, 0]
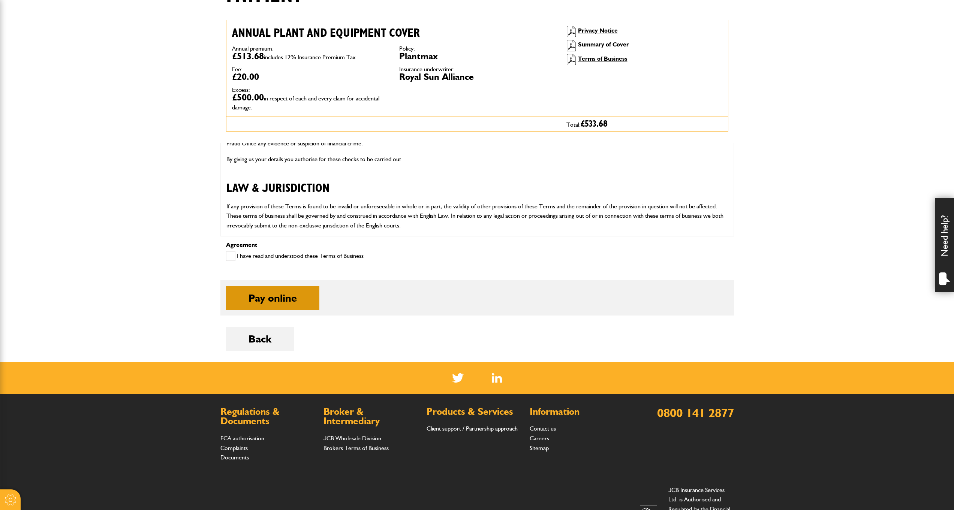
click at [286, 301] on button "Pay online" at bounding box center [272, 298] width 93 height 24
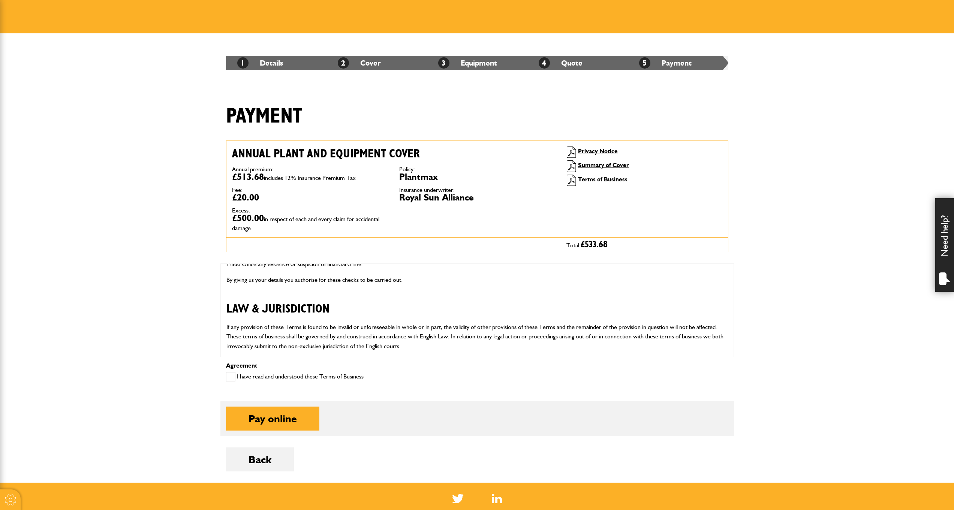
scroll to position [87, 0]
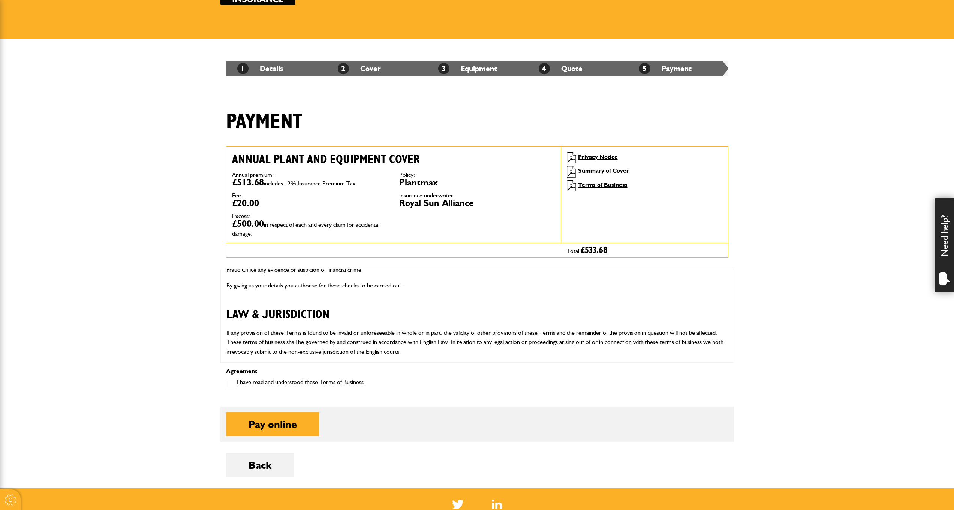
click at [371, 67] on link "2 Cover" at bounding box center [359, 68] width 43 height 9
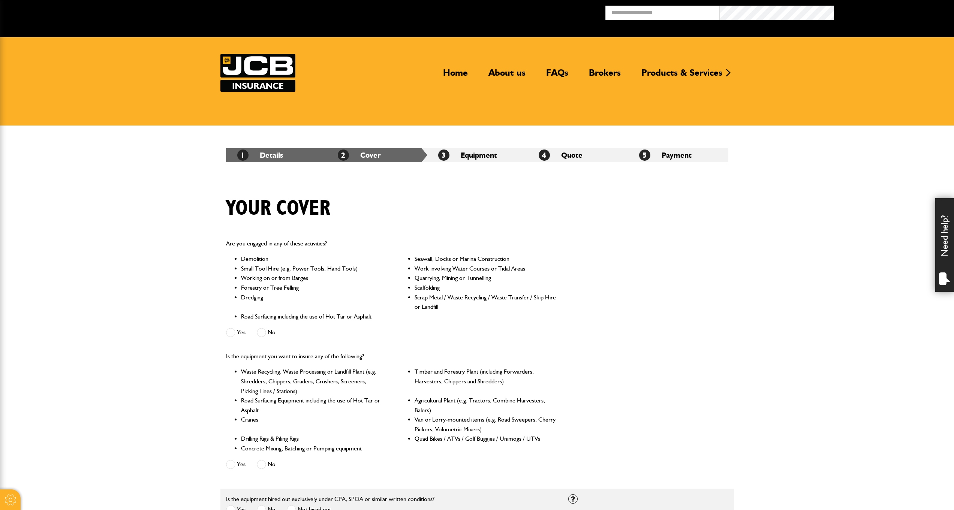
click at [283, 158] on li "1 Details" at bounding box center [276, 155] width 100 height 14
click at [278, 157] on link "1 Details" at bounding box center [260, 155] width 46 height 9
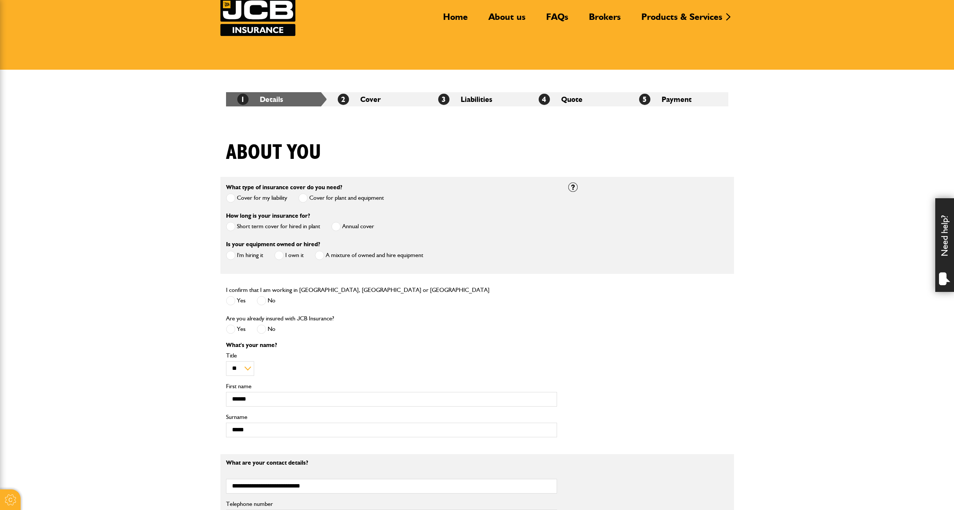
scroll to position [57, 0]
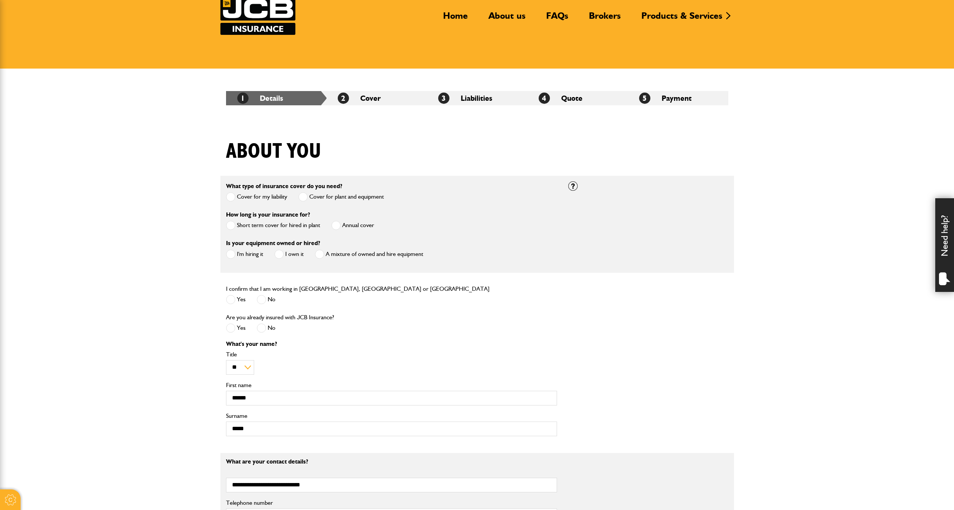
click at [233, 227] on span at bounding box center [230, 225] width 9 height 9
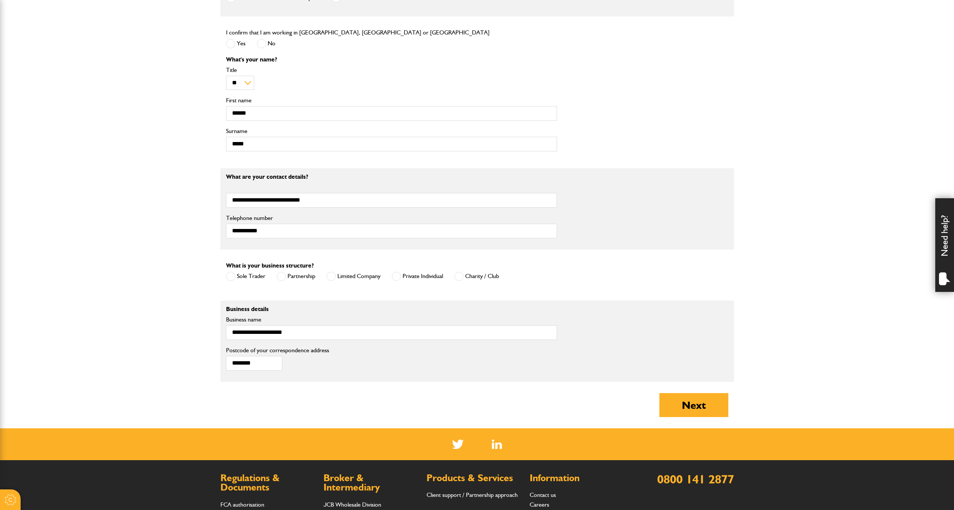
scroll to position [285, 0]
click at [699, 410] on button "Next" at bounding box center [693, 405] width 69 height 24
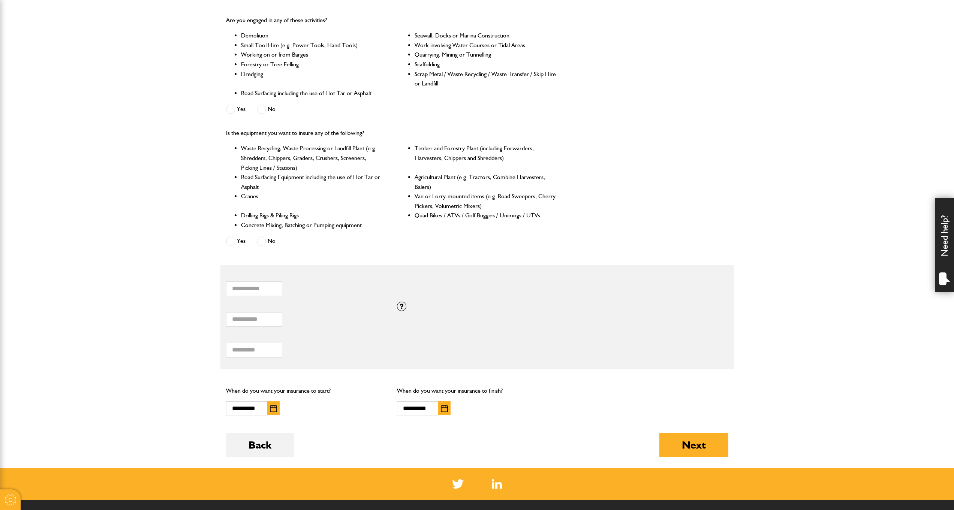
scroll to position [226, 0]
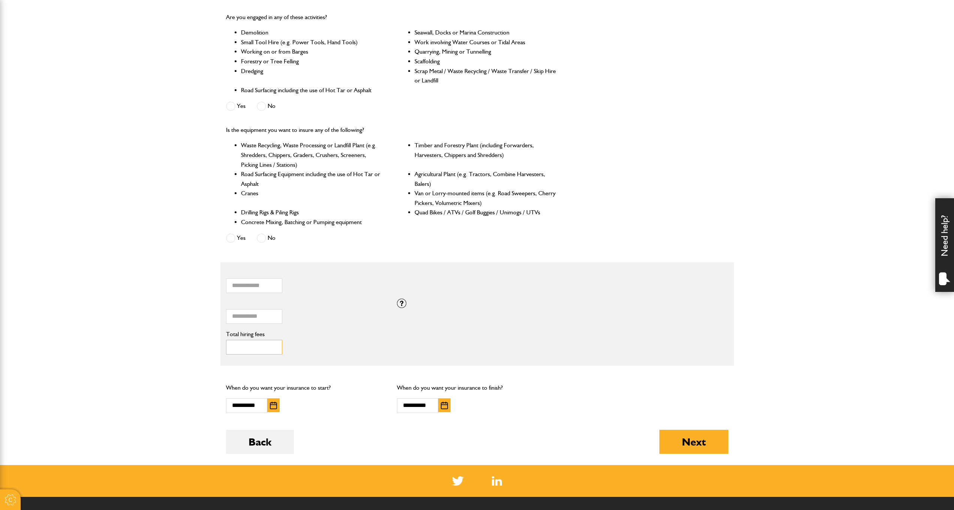
click at [256, 347] on input "*****" at bounding box center [254, 347] width 56 height 15
type input "*"
type input "****"
click at [691, 440] on button "Next" at bounding box center [693, 442] width 69 height 24
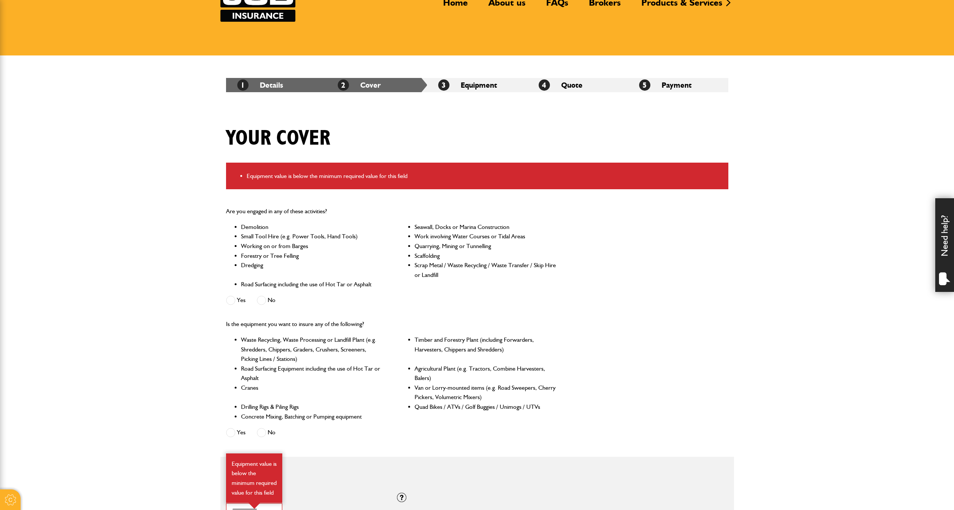
scroll to position [70, 0]
click at [376, 83] on li "2 Cover" at bounding box center [376, 85] width 100 height 14
click at [343, 88] on span "2" at bounding box center [343, 84] width 11 height 11
click at [382, 89] on li "2 Cover" at bounding box center [376, 85] width 100 height 14
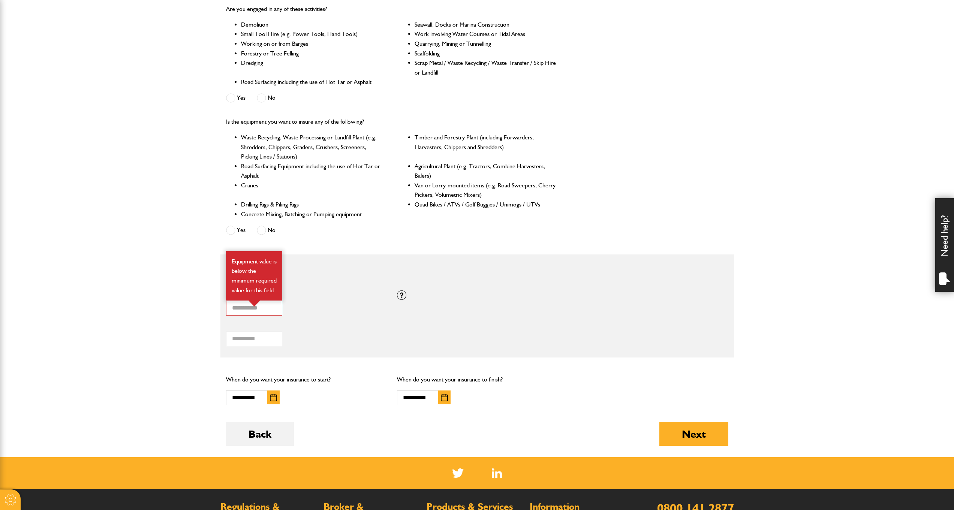
scroll to position [273, 0]
click at [260, 307] on input "*" at bounding box center [254, 308] width 56 height 15
type input "*"
type input "******"
click at [712, 450] on div "Next" at bounding box center [693, 439] width 69 height 35
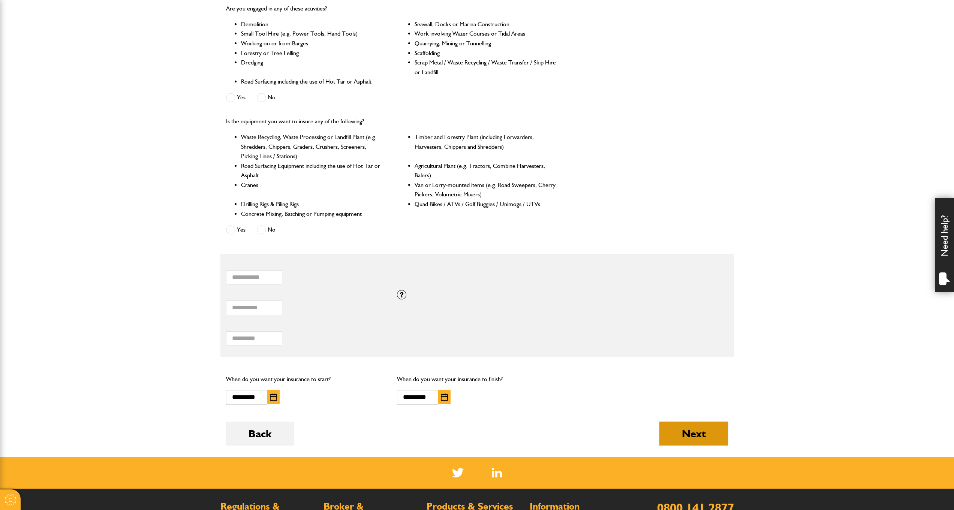
click at [706, 439] on button "Next" at bounding box center [693, 434] width 69 height 24
